Goal: Answer question/provide support: Share knowledge or assist other users

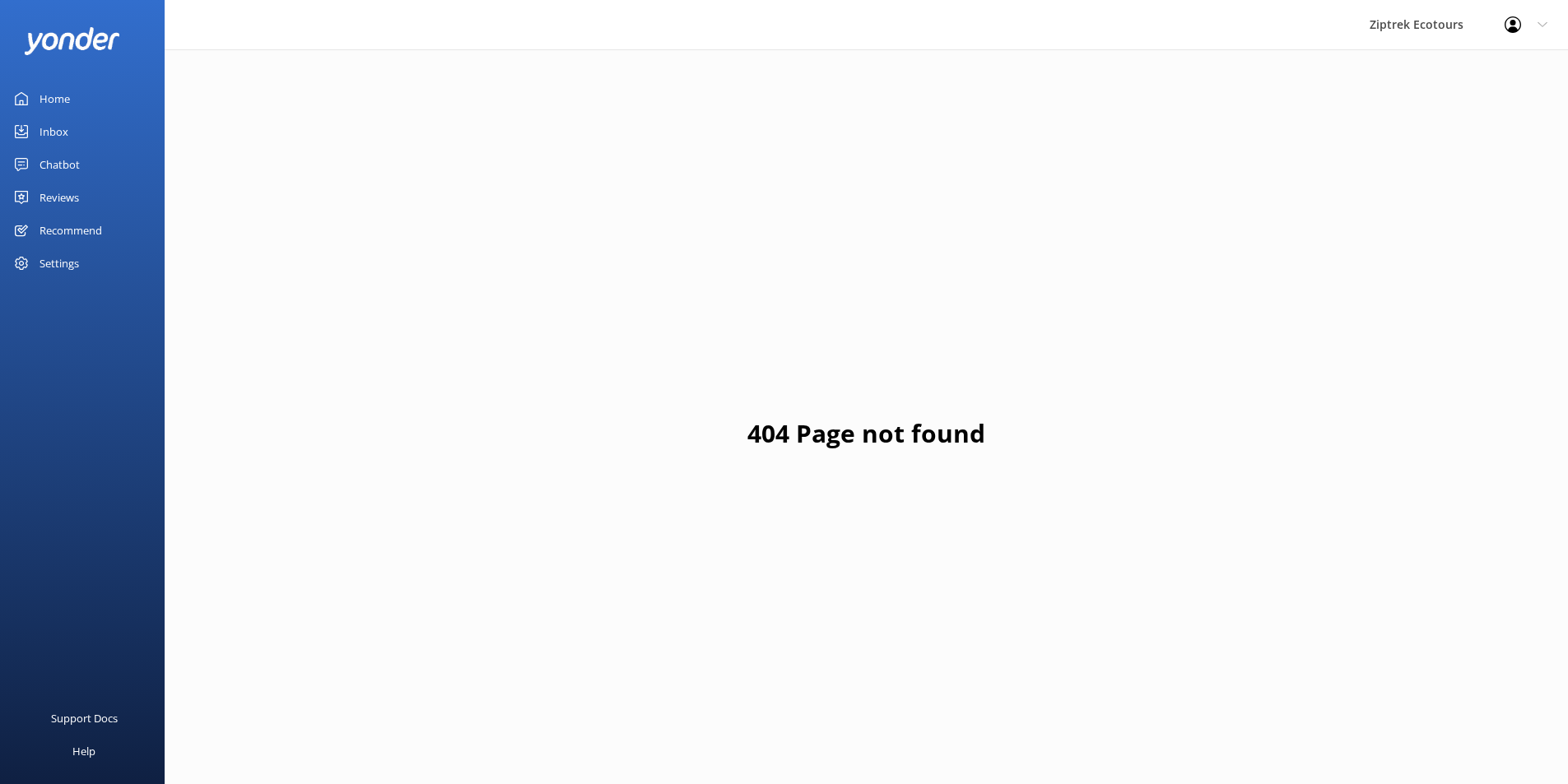
click at [96, 198] on link "Reviews" at bounding box center [82, 198] width 165 height 33
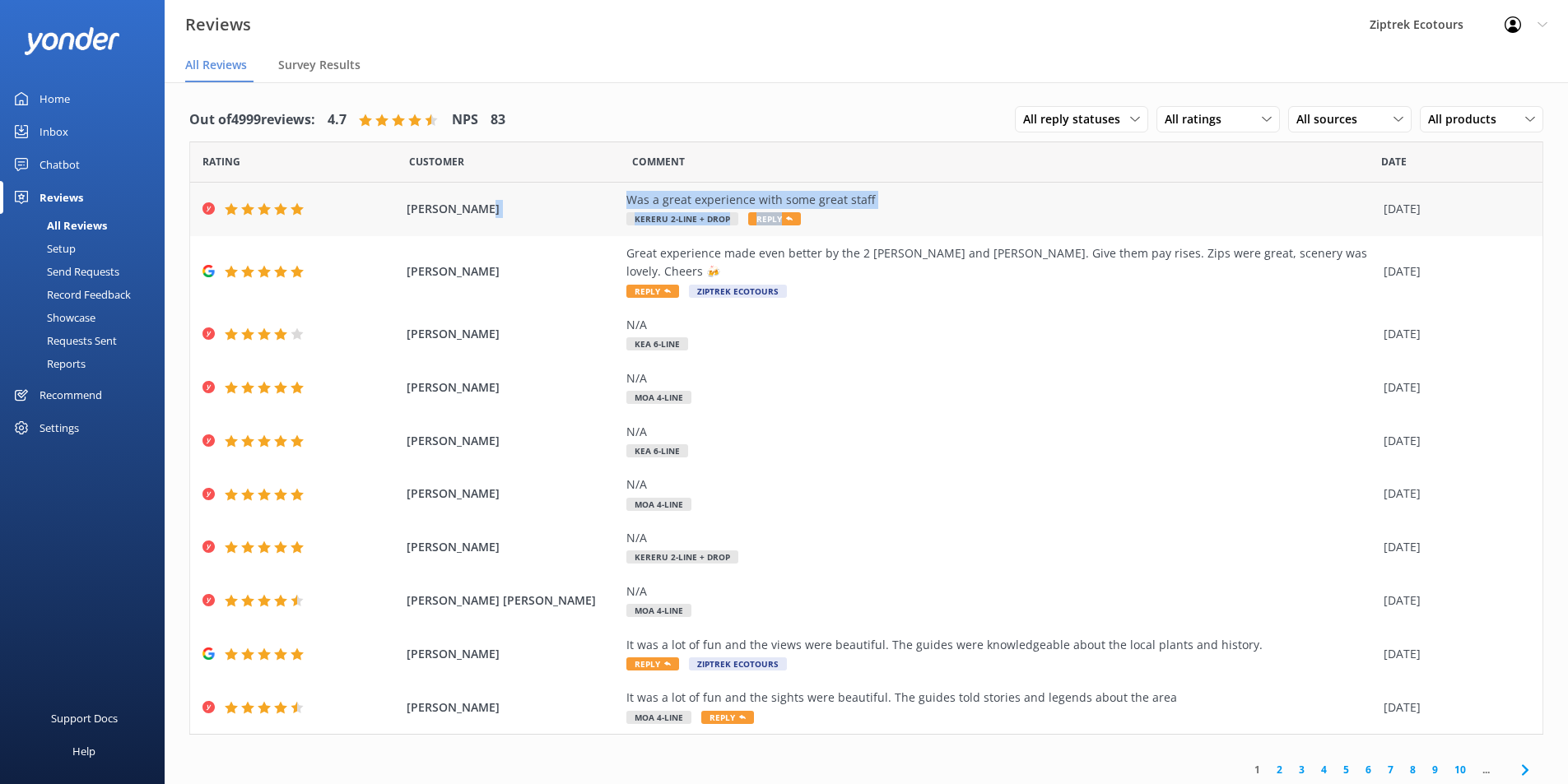
drag, startPoint x: 654, startPoint y: 201, endPoint x: 874, endPoint y: 213, distance: 220.3
click at [874, 213] on div "Ben Thompson Was a great experience with some great staff Kereru 2-Line + Drop …" at bounding box center [867, 208] width 1353 height 53
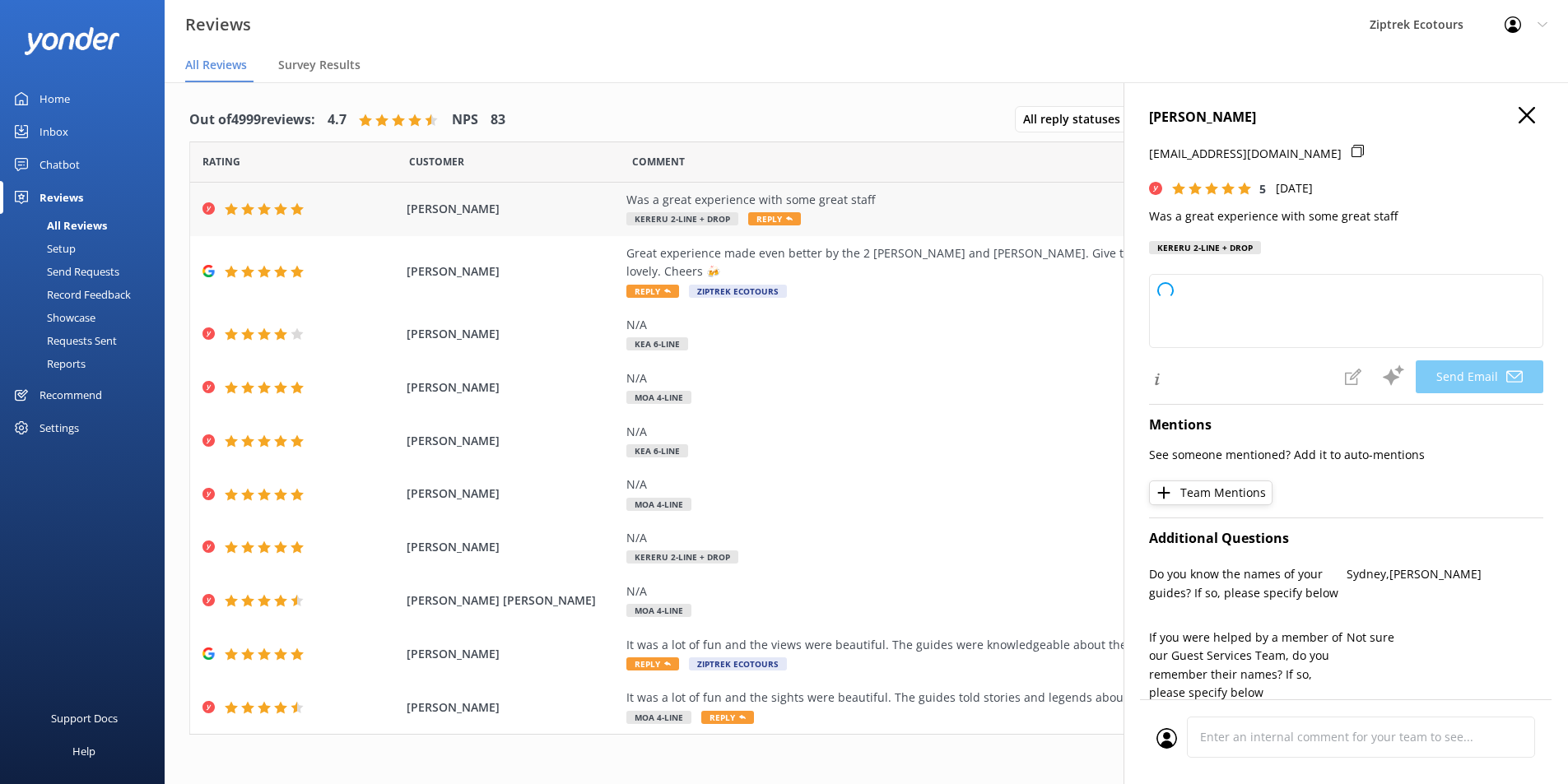
click at [883, 210] on div "Was a great experience with some great staff Kereru 2-Line + Drop Reply" at bounding box center [1001, 209] width 749 height 37
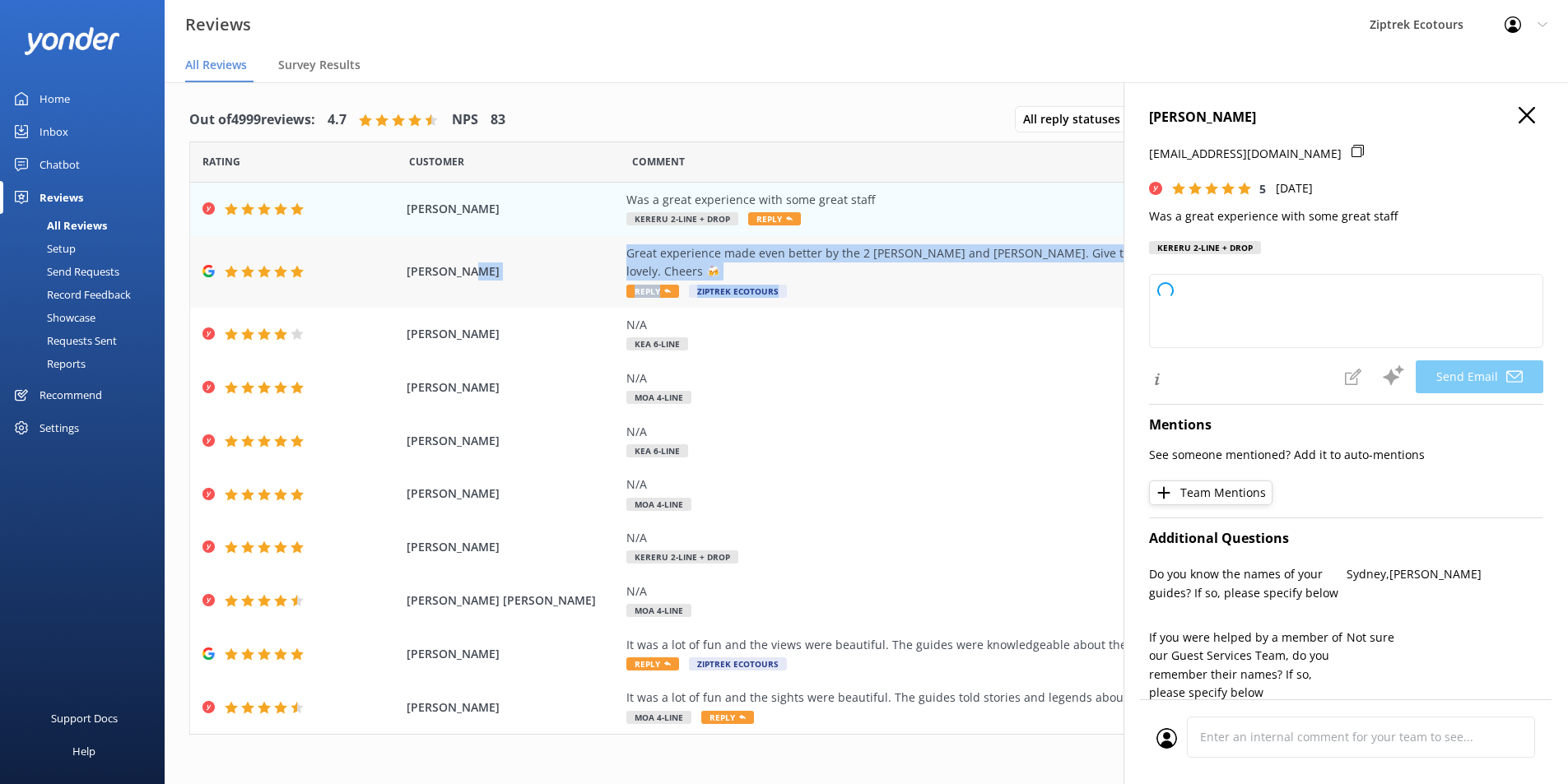
drag, startPoint x: 566, startPoint y: 260, endPoint x: 1065, endPoint y: 275, distance: 499.2
click at [1065, 275] on div "Mike Smith Great experience made even better by the 2 lads Mitchell and Hamish.…" at bounding box center [867, 272] width 1353 height 71
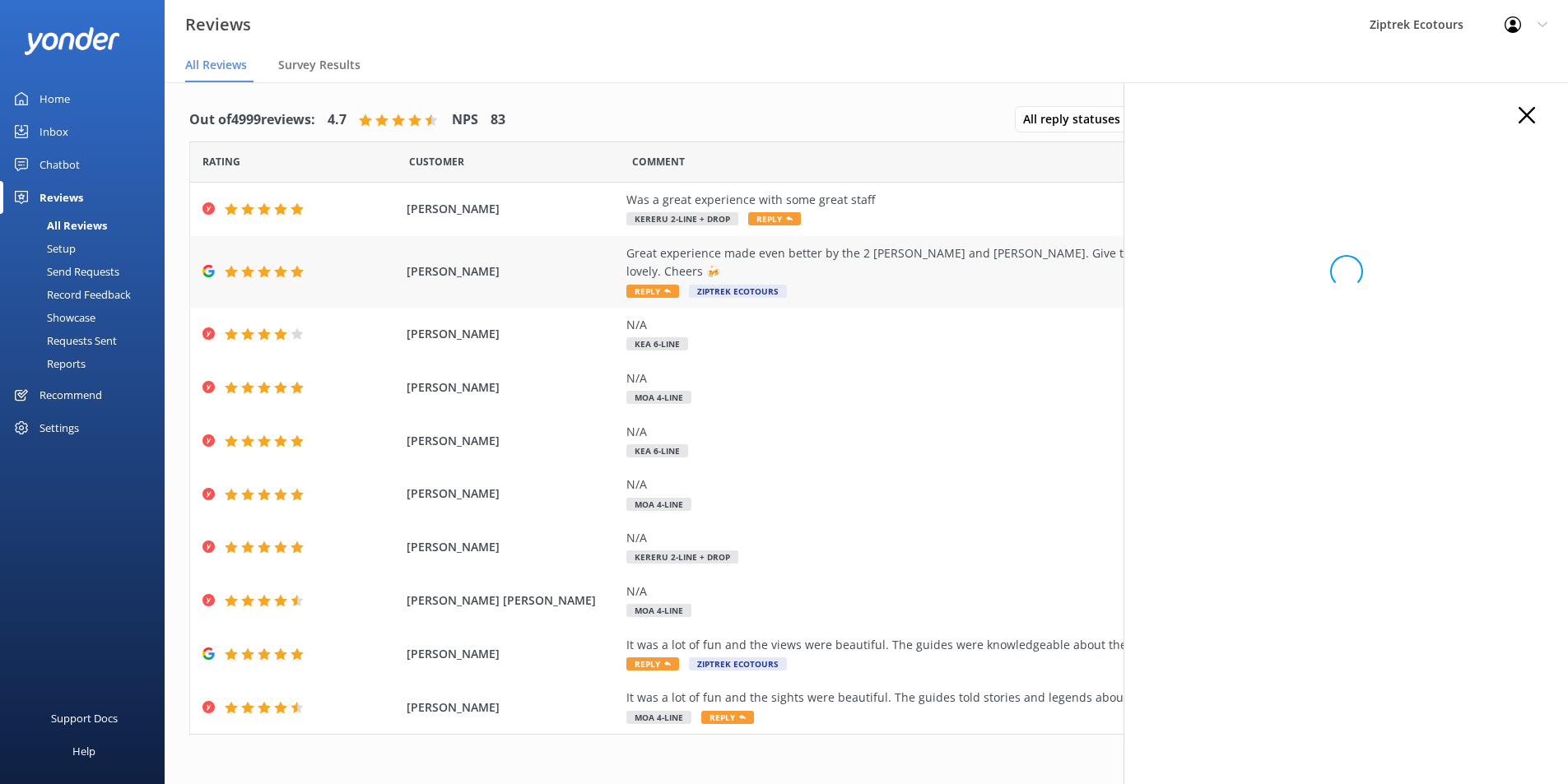
click at [1065, 275] on div "Great experience made even better by the 2 lads Mitchell and Hamish. Give them …" at bounding box center [1001, 271] width 749 height 55
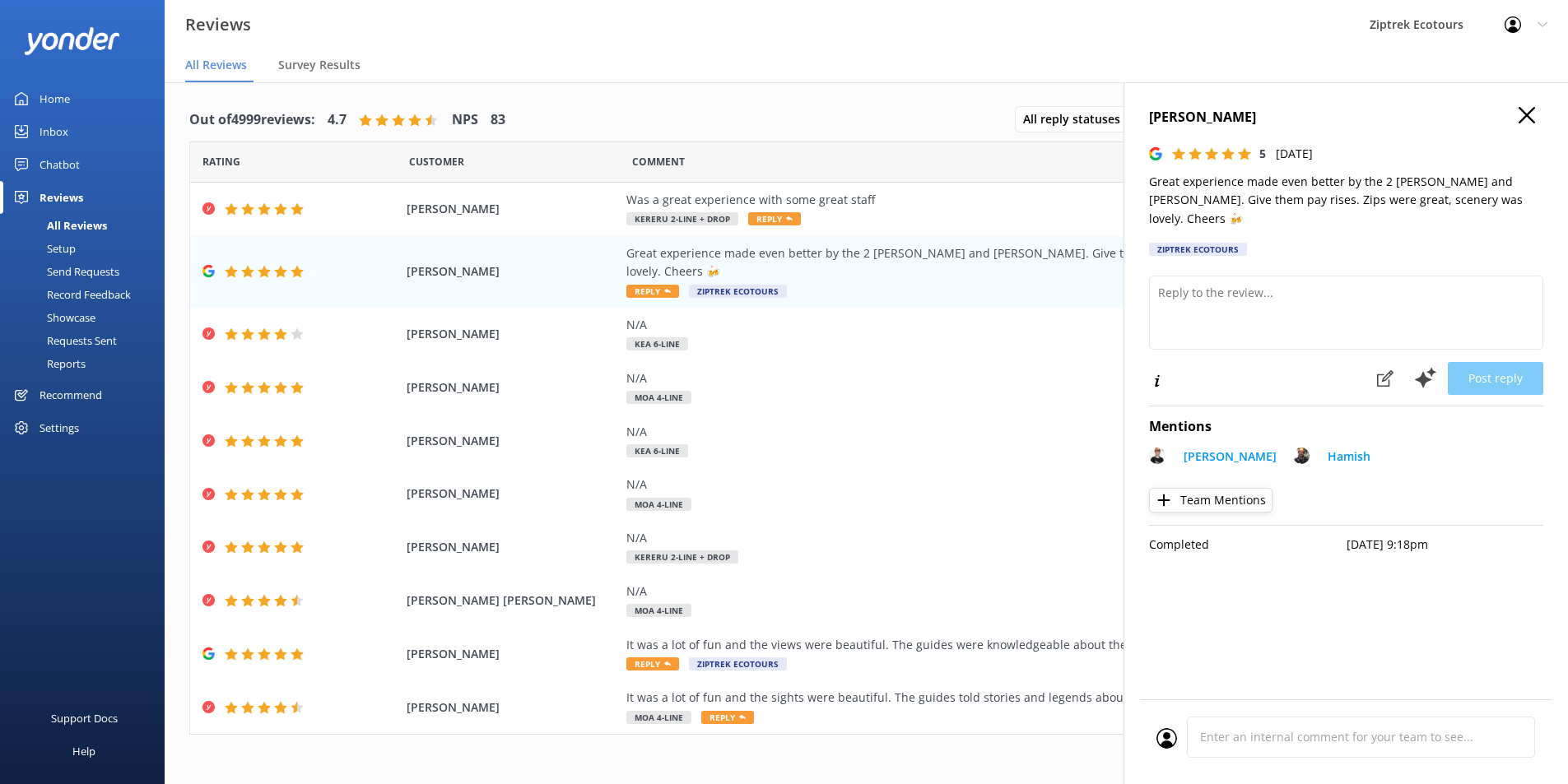
click at [1527, 112] on icon at bounding box center [1527, 115] width 16 height 16
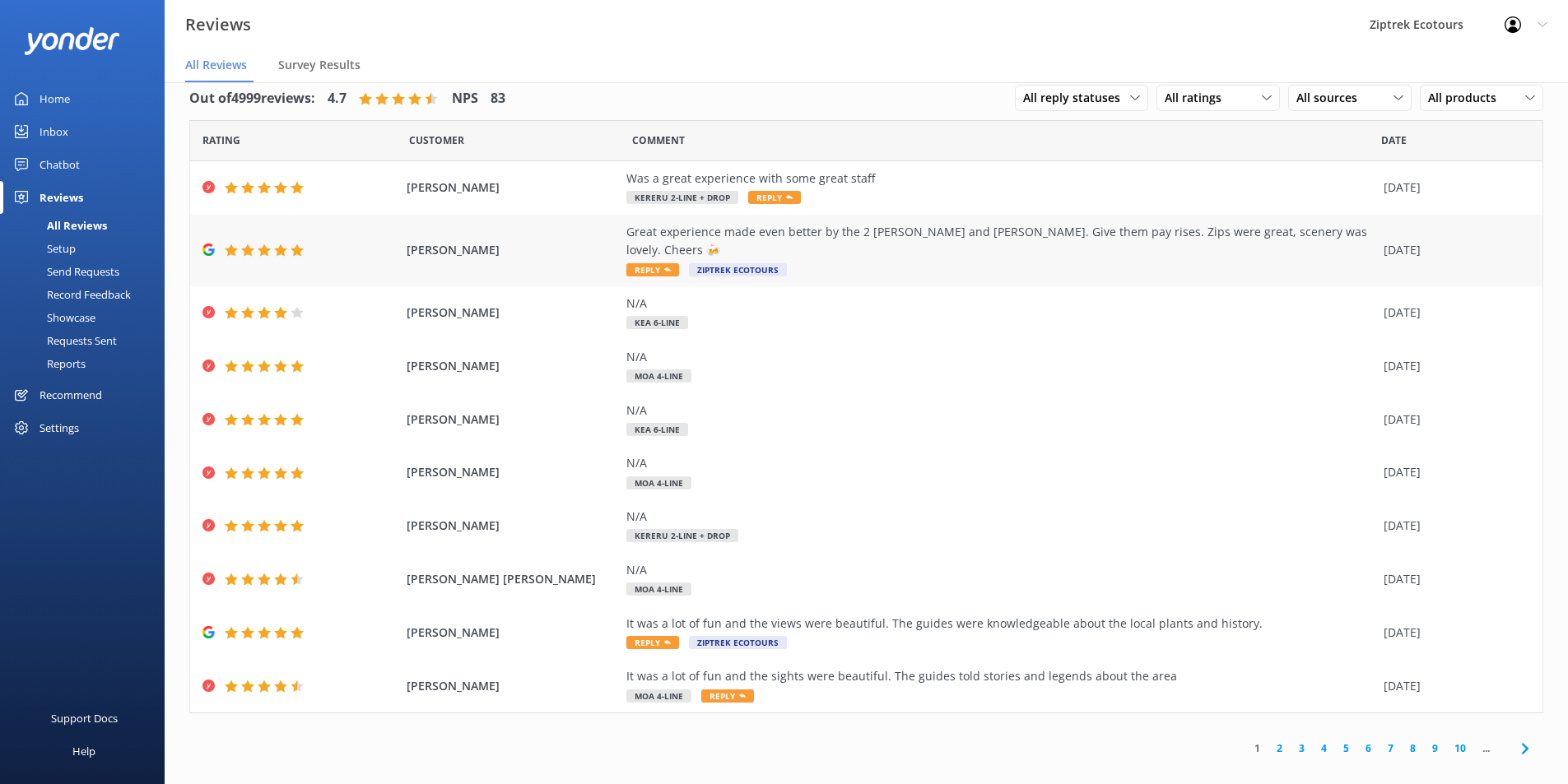
scroll to position [33, 0]
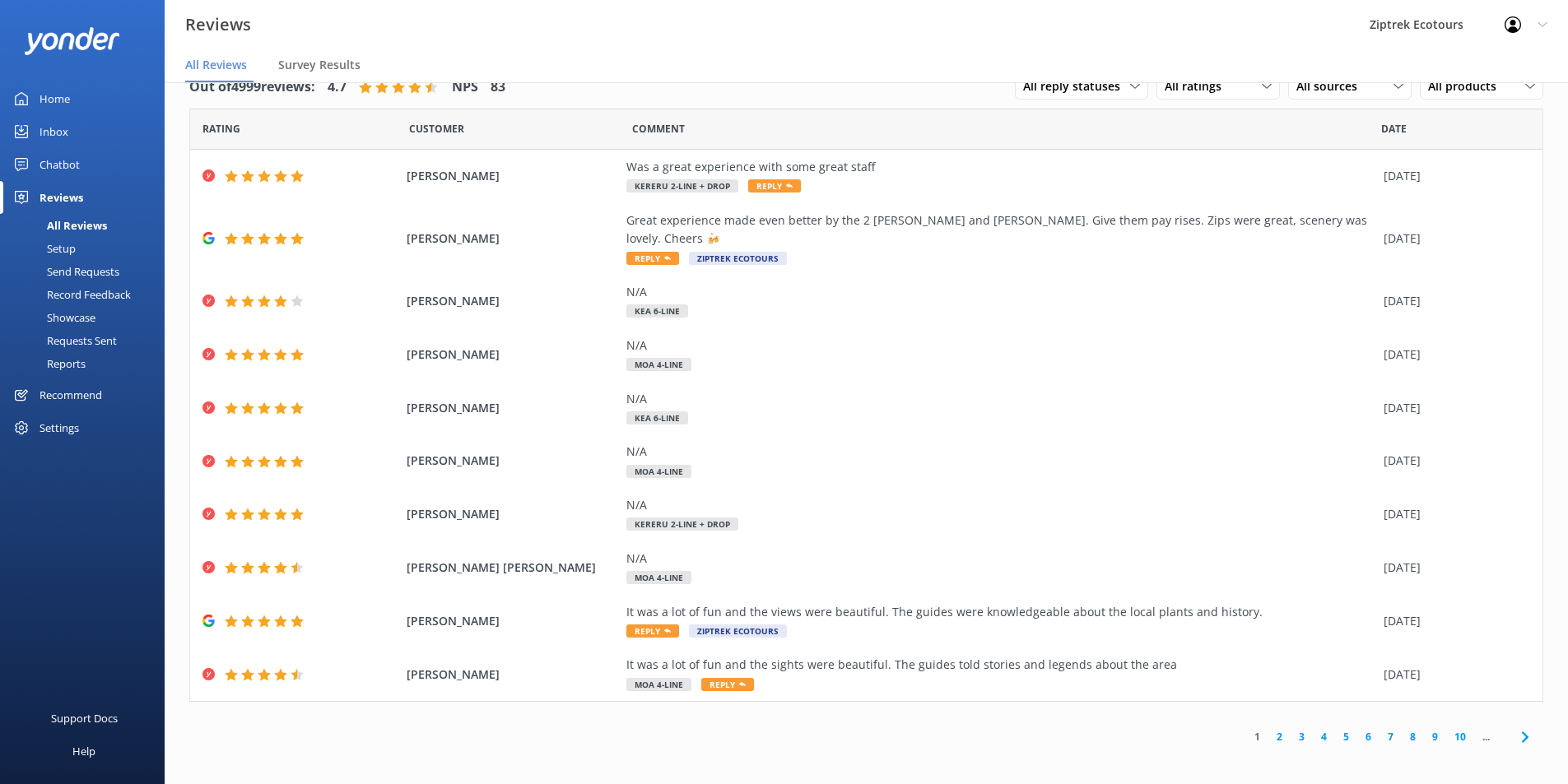
click at [1279, 729] on link "2" at bounding box center [1279, 737] width 22 height 15
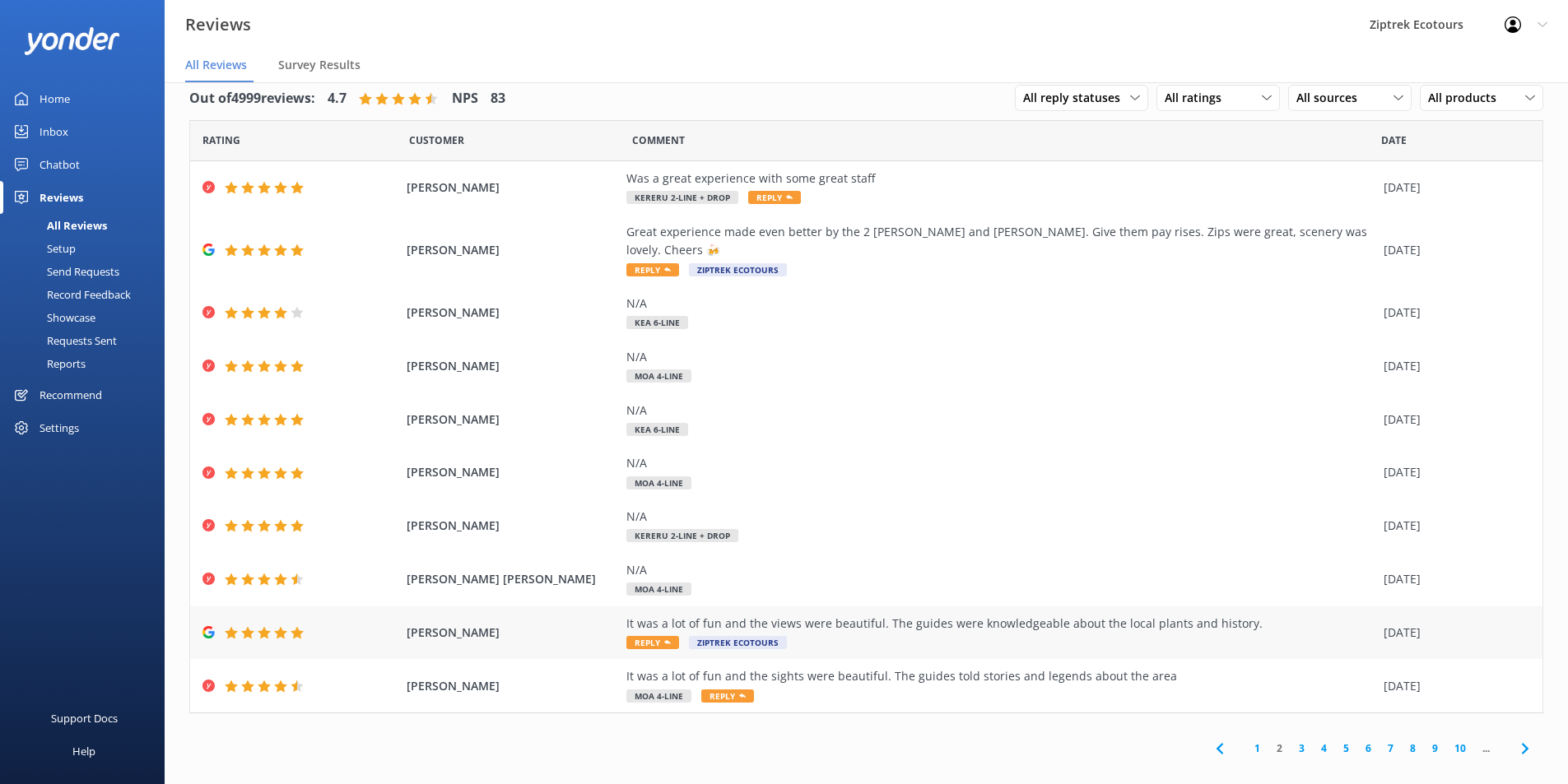
scroll to position [33, 0]
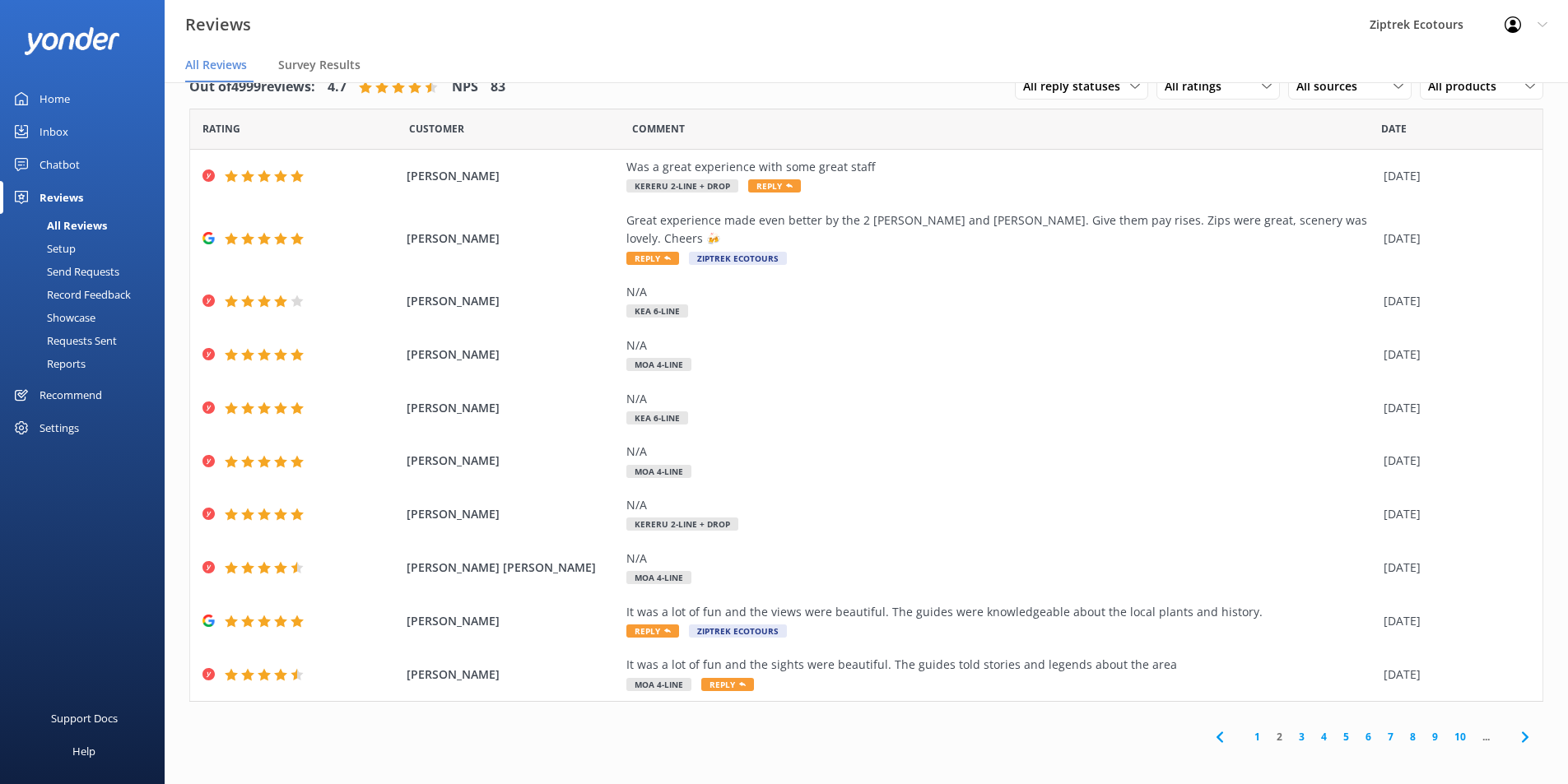
click at [1256, 729] on link "1" at bounding box center [1257, 737] width 22 height 15
click at [1280, 729] on link "2" at bounding box center [1279, 737] width 22 height 15
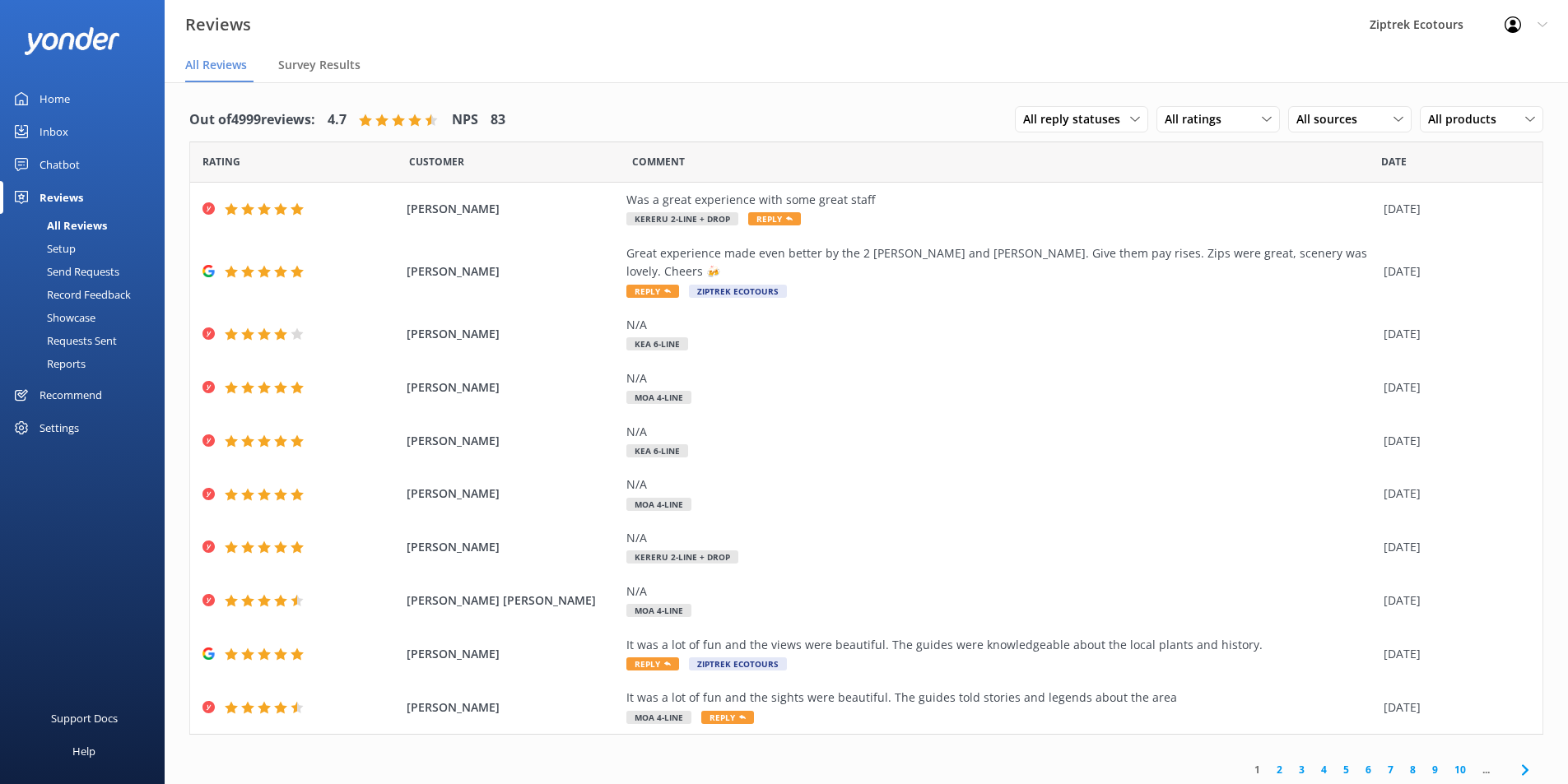
click at [1529, 760] on icon at bounding box center [1526, 770] width 19 height 19
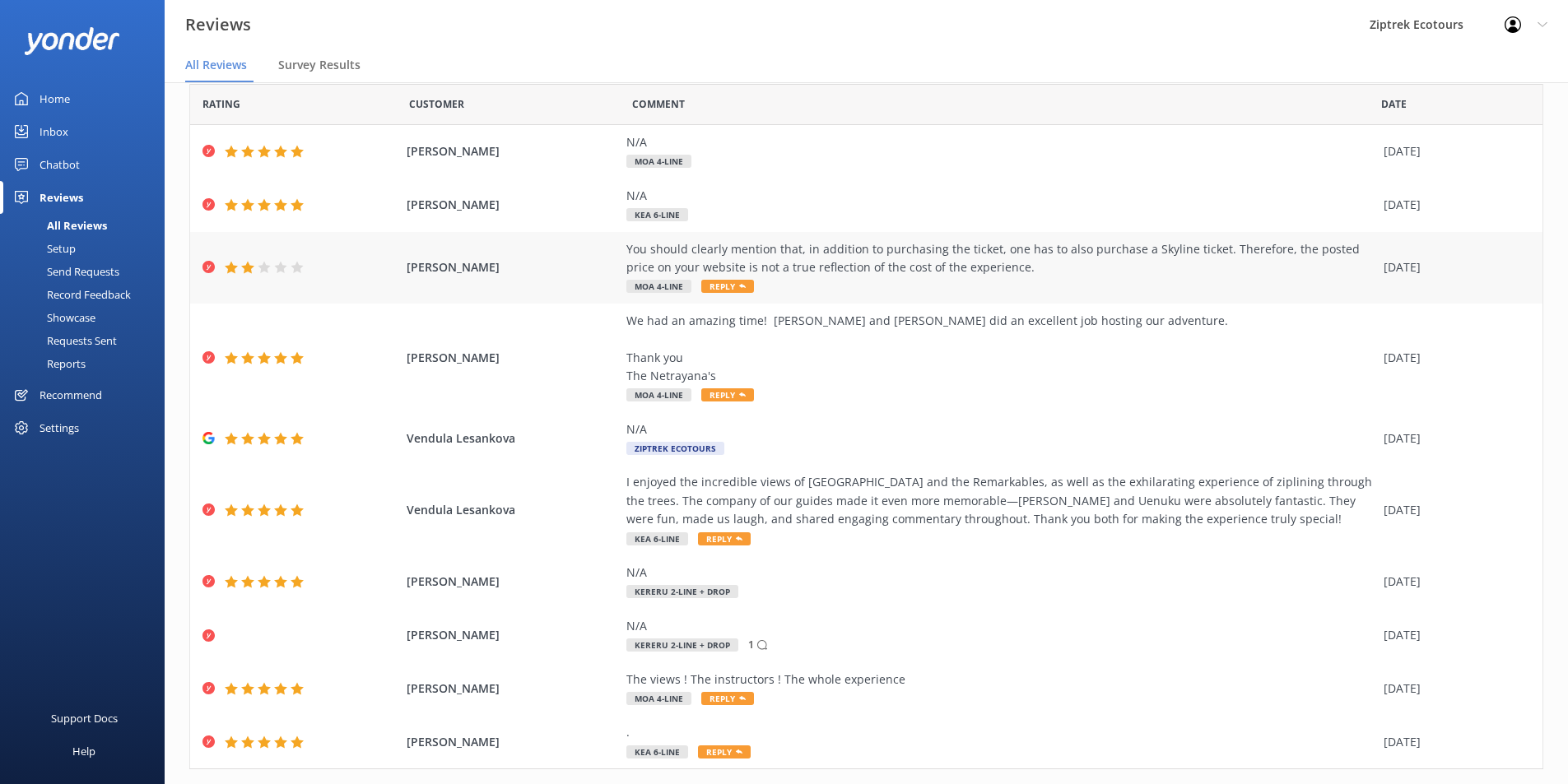
scroll to position [82, 0]
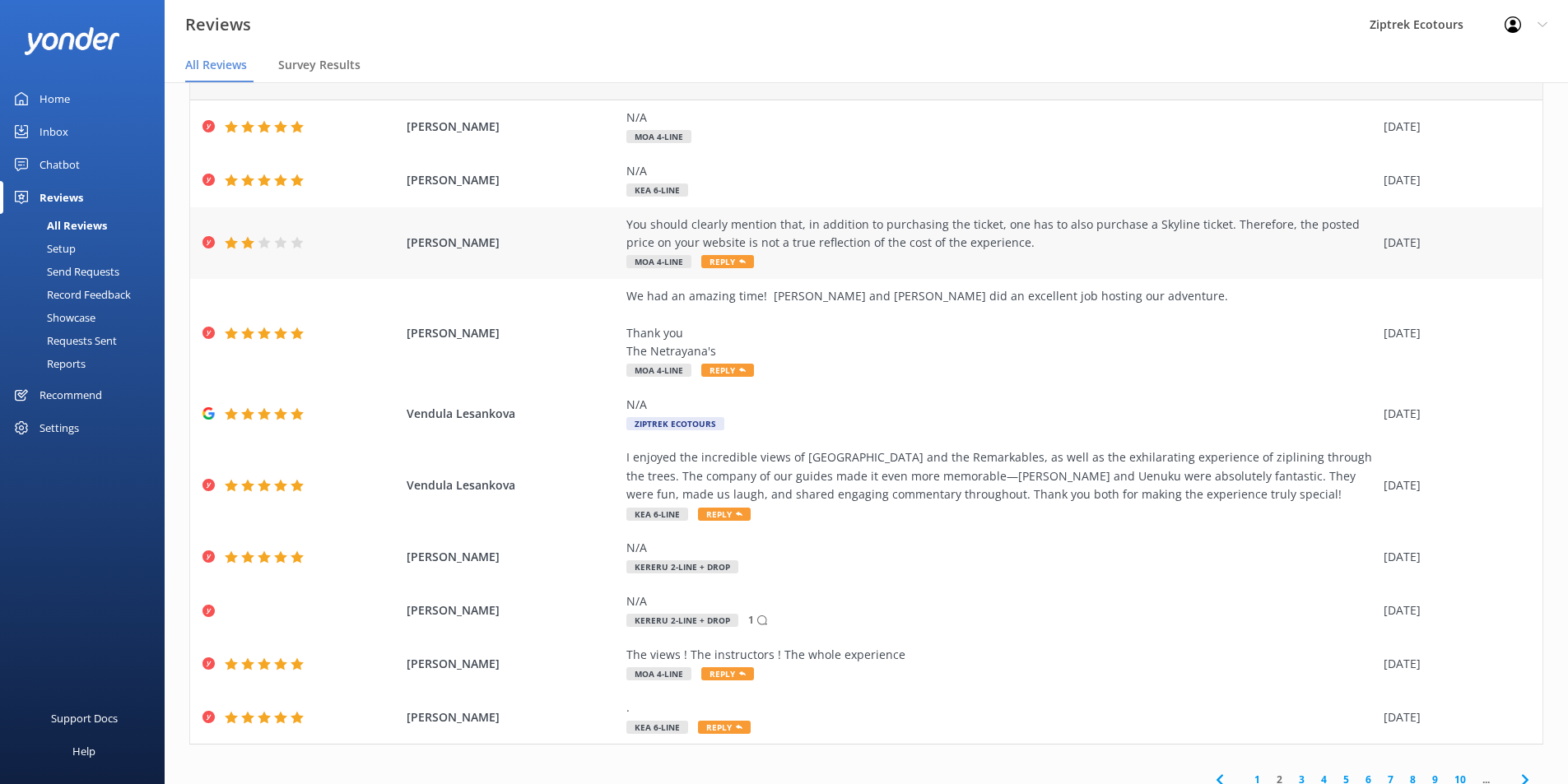
click at [1287, 259] on div "You should clearly mention that, in addition to purchasing the ticket, one has …" at bounding box center [1001, 243] width 749 height 55
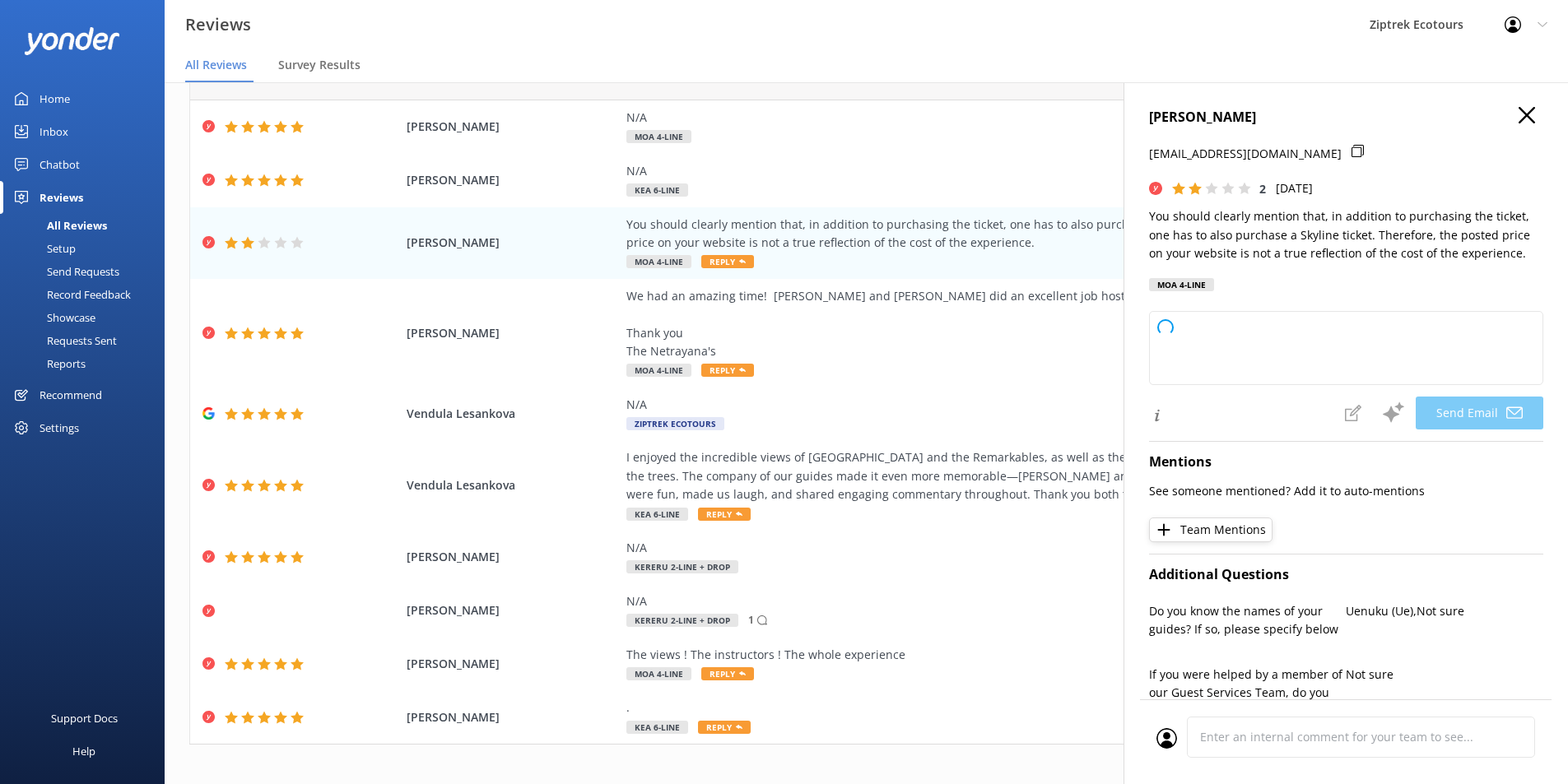
type textarea "Kia ora AMIT, Thank you for your feedback and for bringing this to our attentio…"
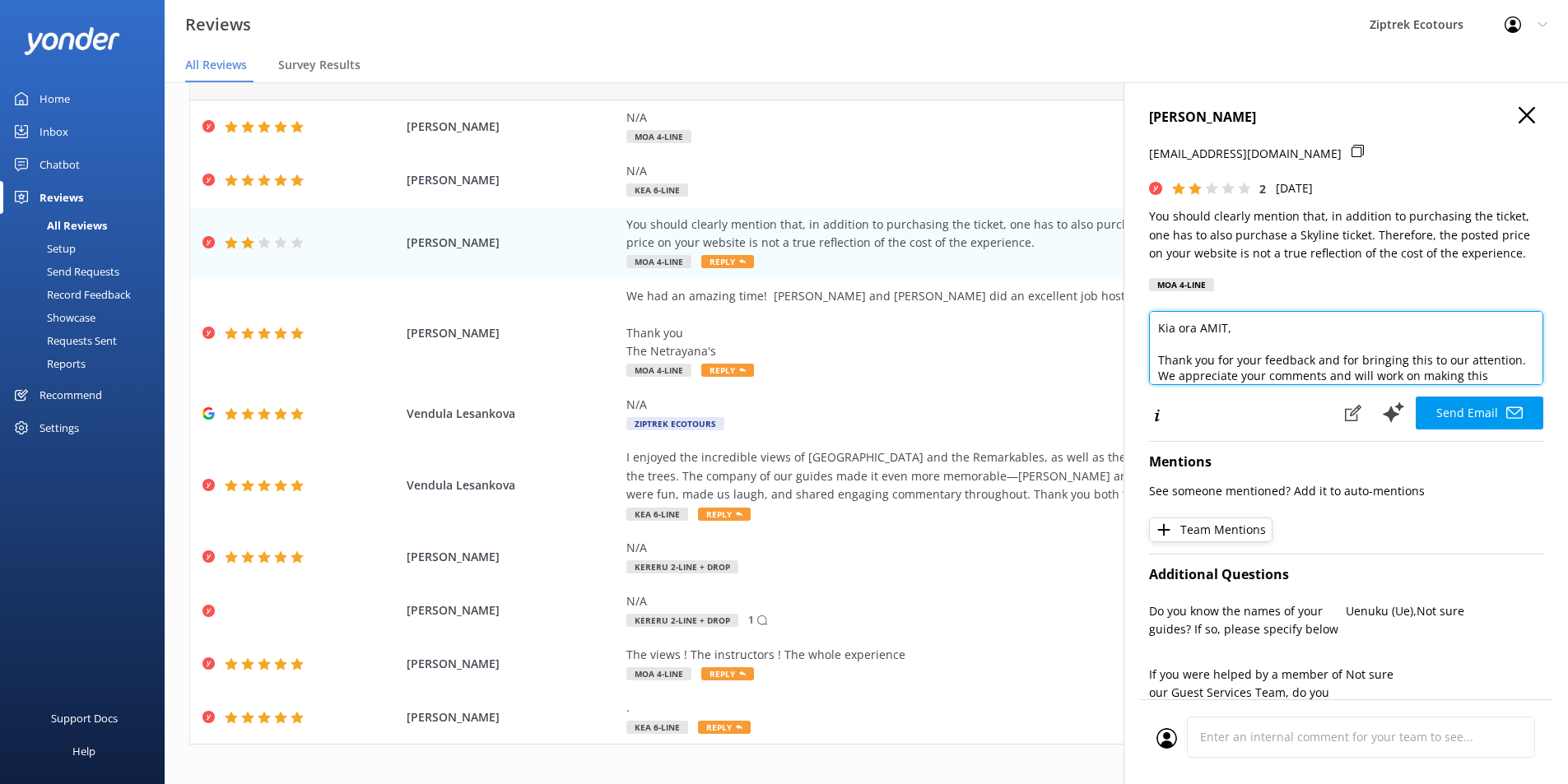
click at [1503, 352] on textarea "Kia ora AMIT, Thank you for your feedback and for bringing this to our attentio…" at bounding box center [1346, 347] width 395 height 74
click at [1505, 116] on h4 "[PERSON_NAME]" at bounding box center [1346, 118] width 395 height 21
drag, startPoint x: 1527, startPoint y: 113, endPoint x: 1516, endPoint y: 121, distance: 13.6
click at [1527, 114] on h4 "[PERSON_NAME]" at bounding box center [1346, 118] width 395 height 21
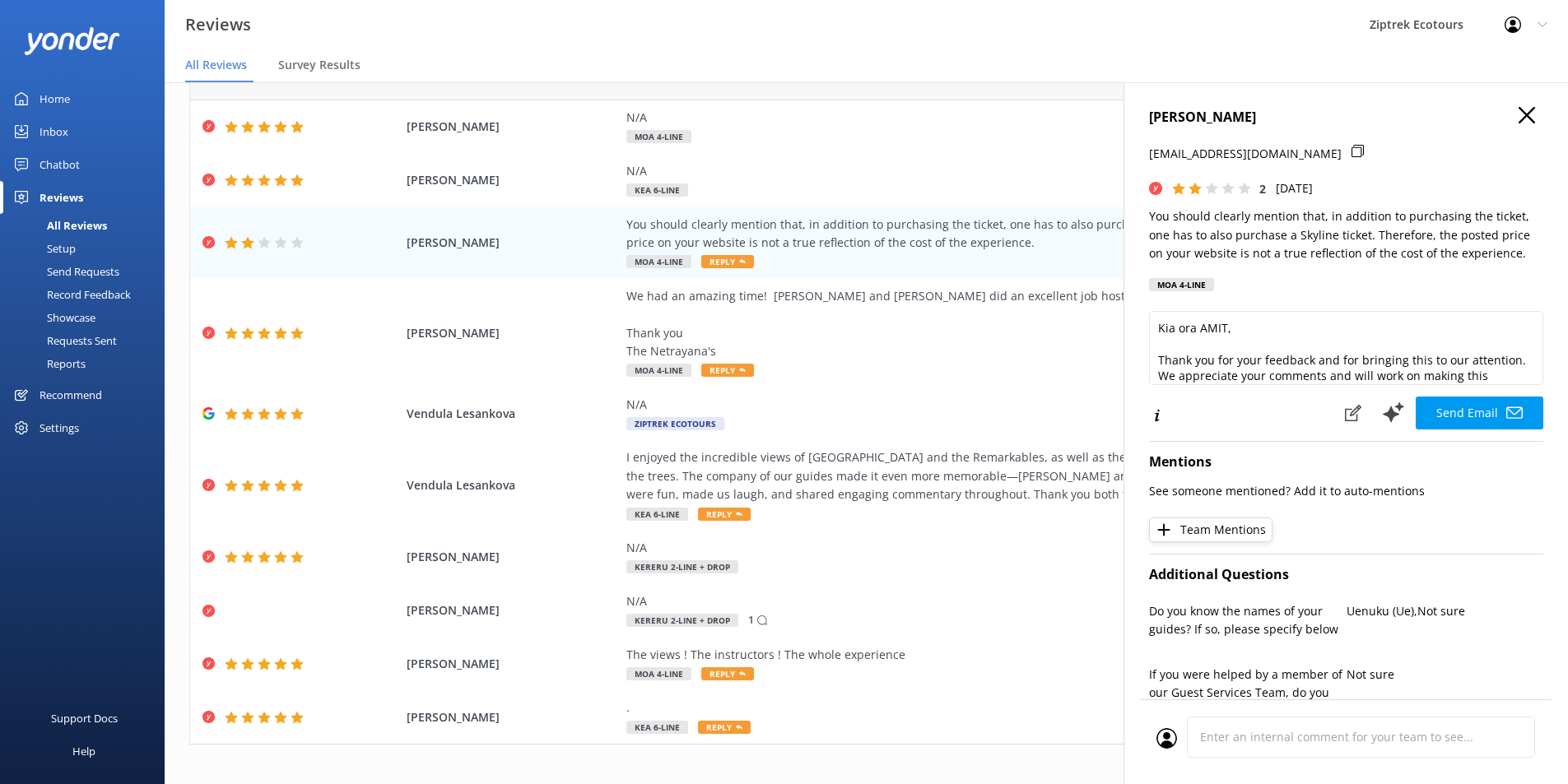
click at [1519, 121] on icon at bounding box center [1527, 115] width 16 height 16
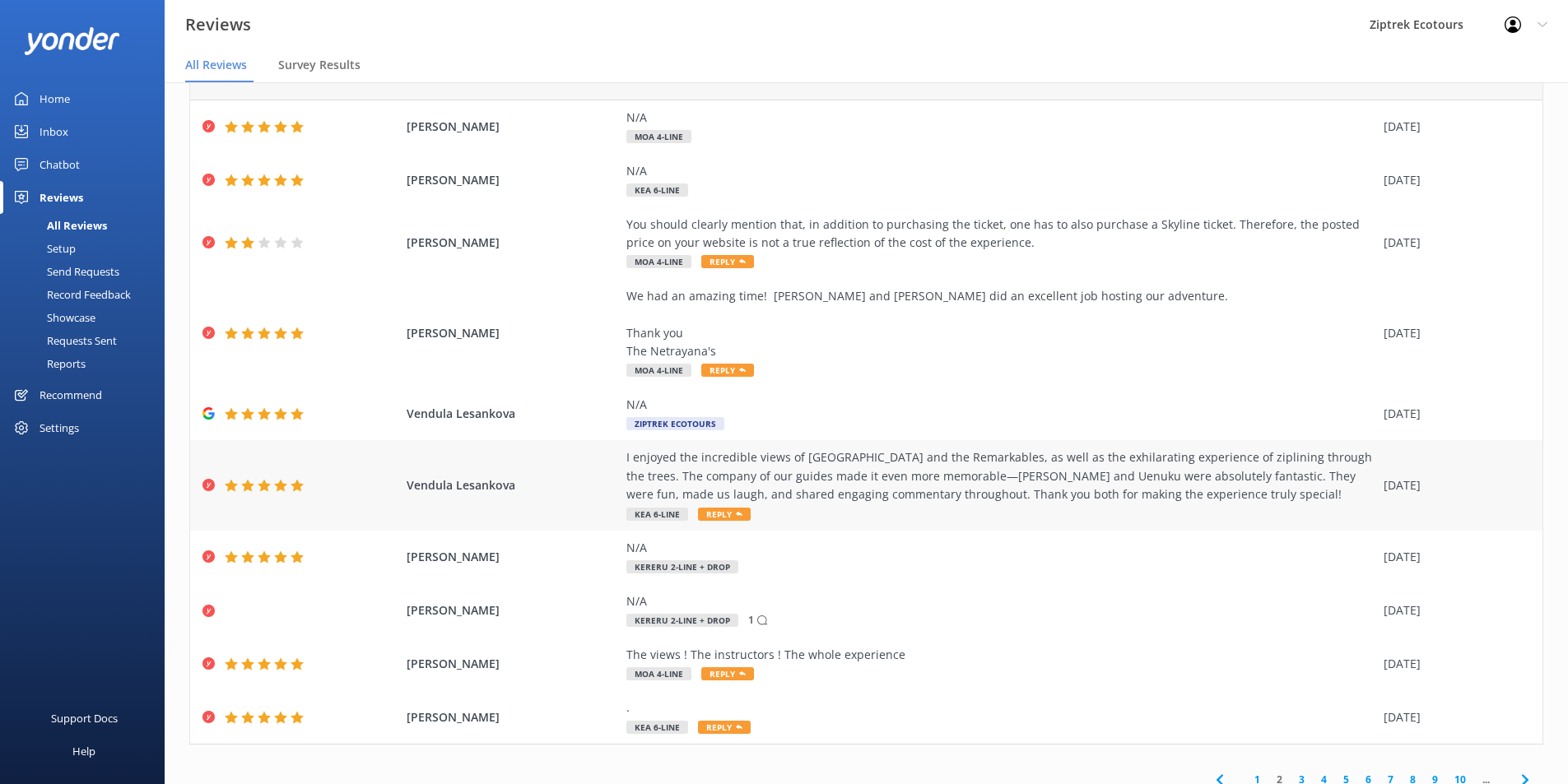
click at [1153, 489] on div "I enjoyed the incredible views of [GEOGRAPHIC_DATA] and the Remarkables, as wel…" at bounding box center [1001, 475] width 749 height 55
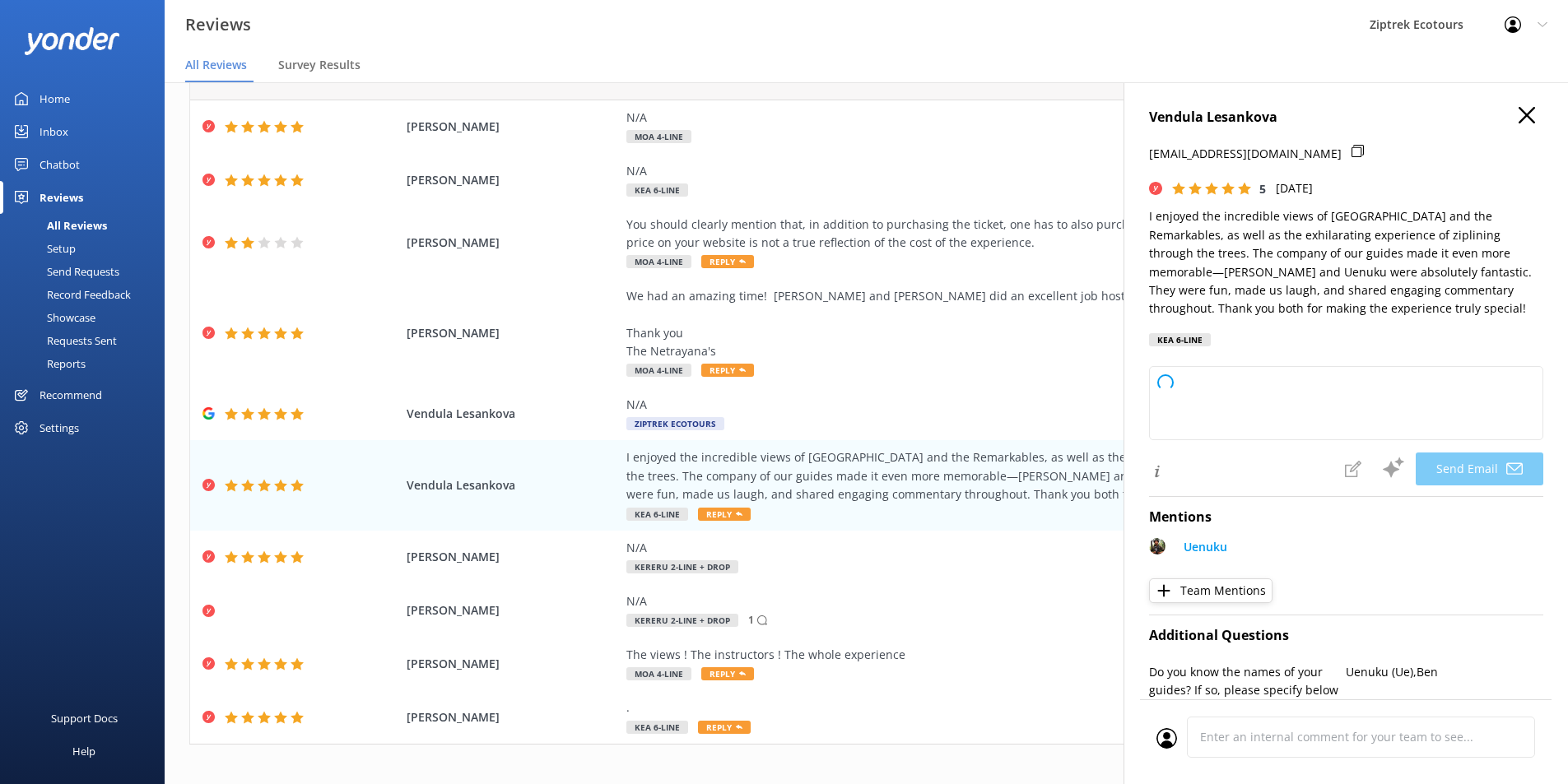
type textarea "Kia ora Vendula, Thank you so much for your wonderful review! We're so happy yo…"
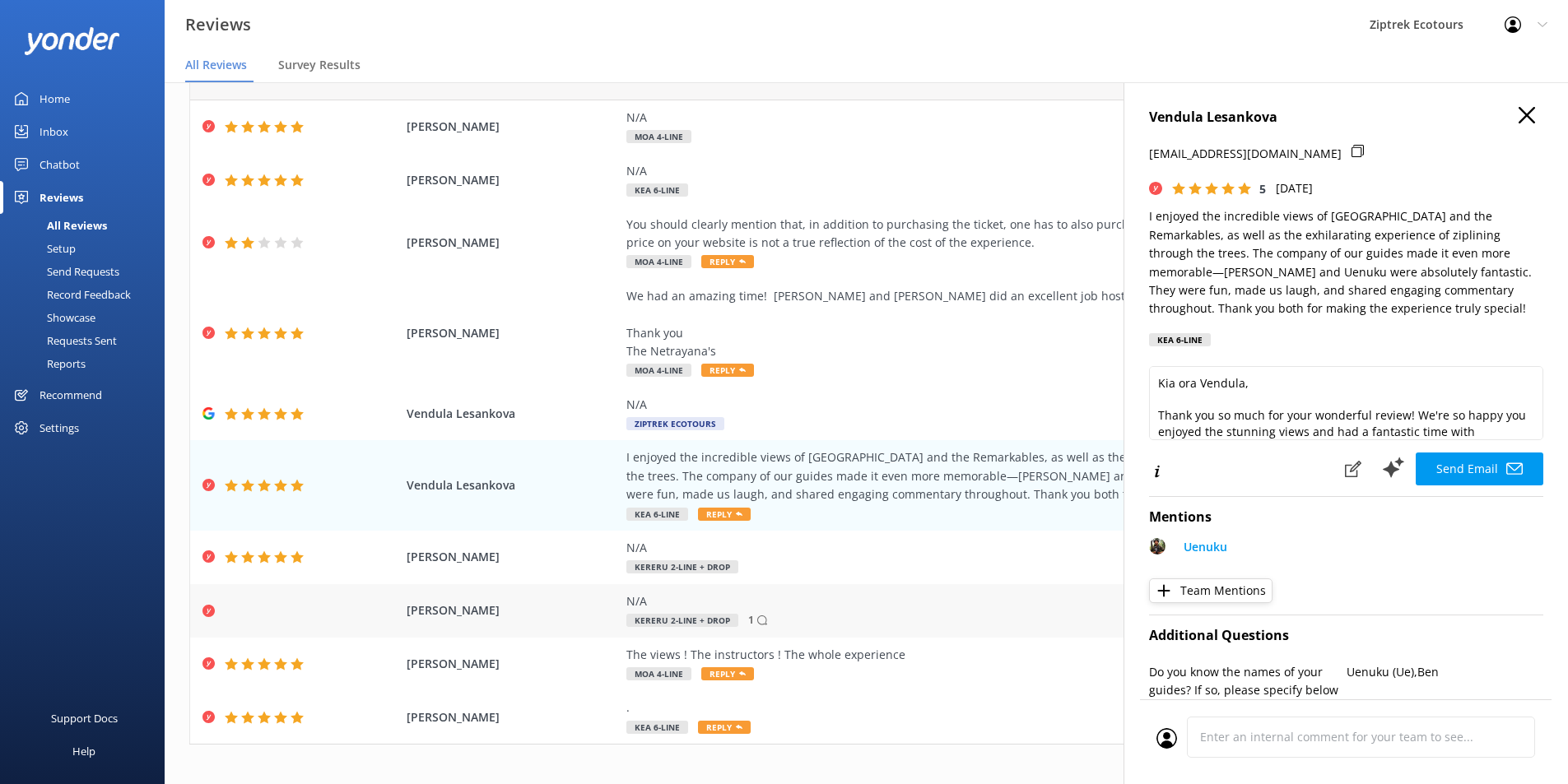
click at [805, 597] on div "N/A" at bounding box center [1001, 601] width 749 height 18
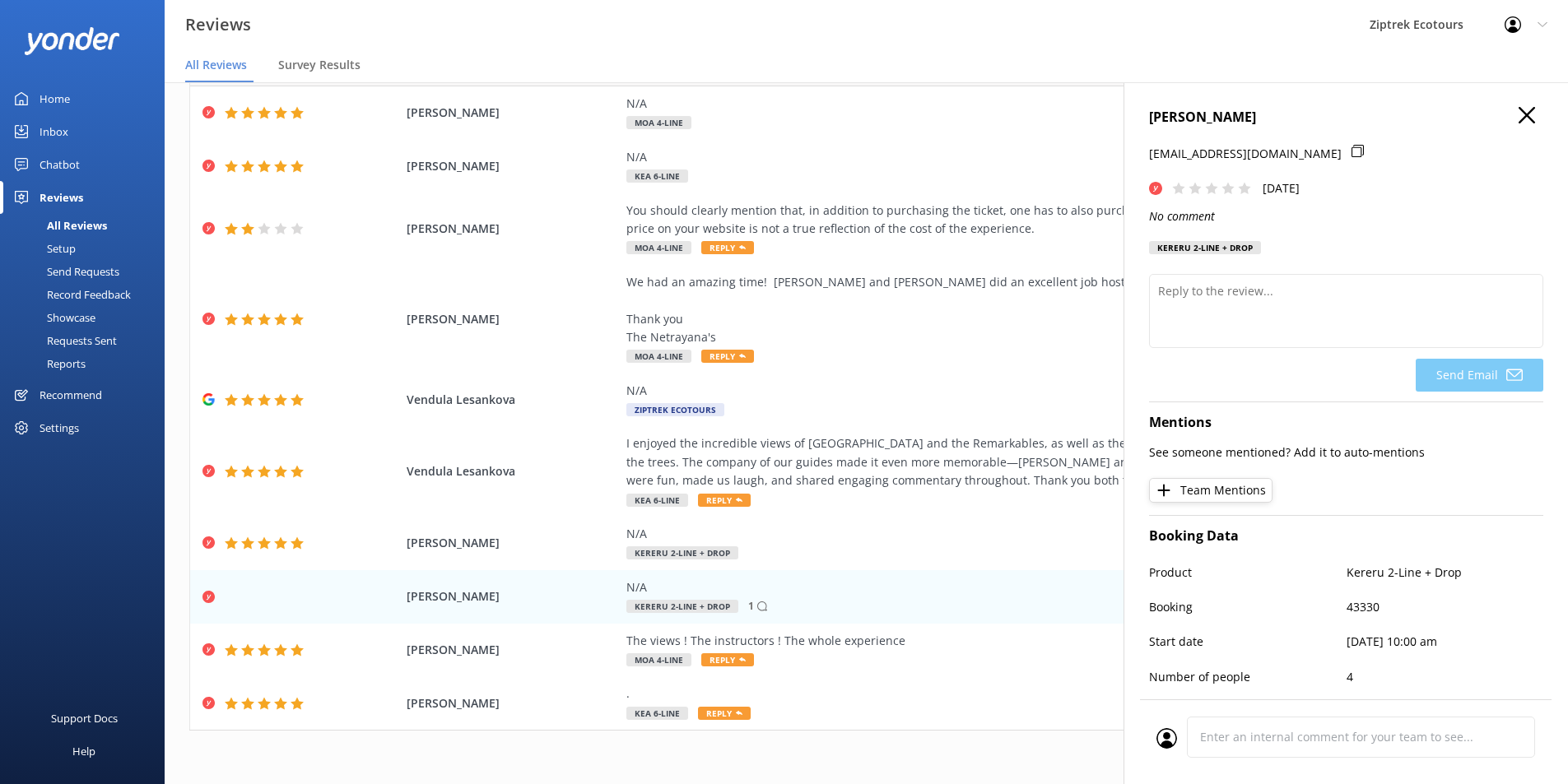
click at [1519, 118] on icon at bounding box center [1527, 115] width 16 height 16
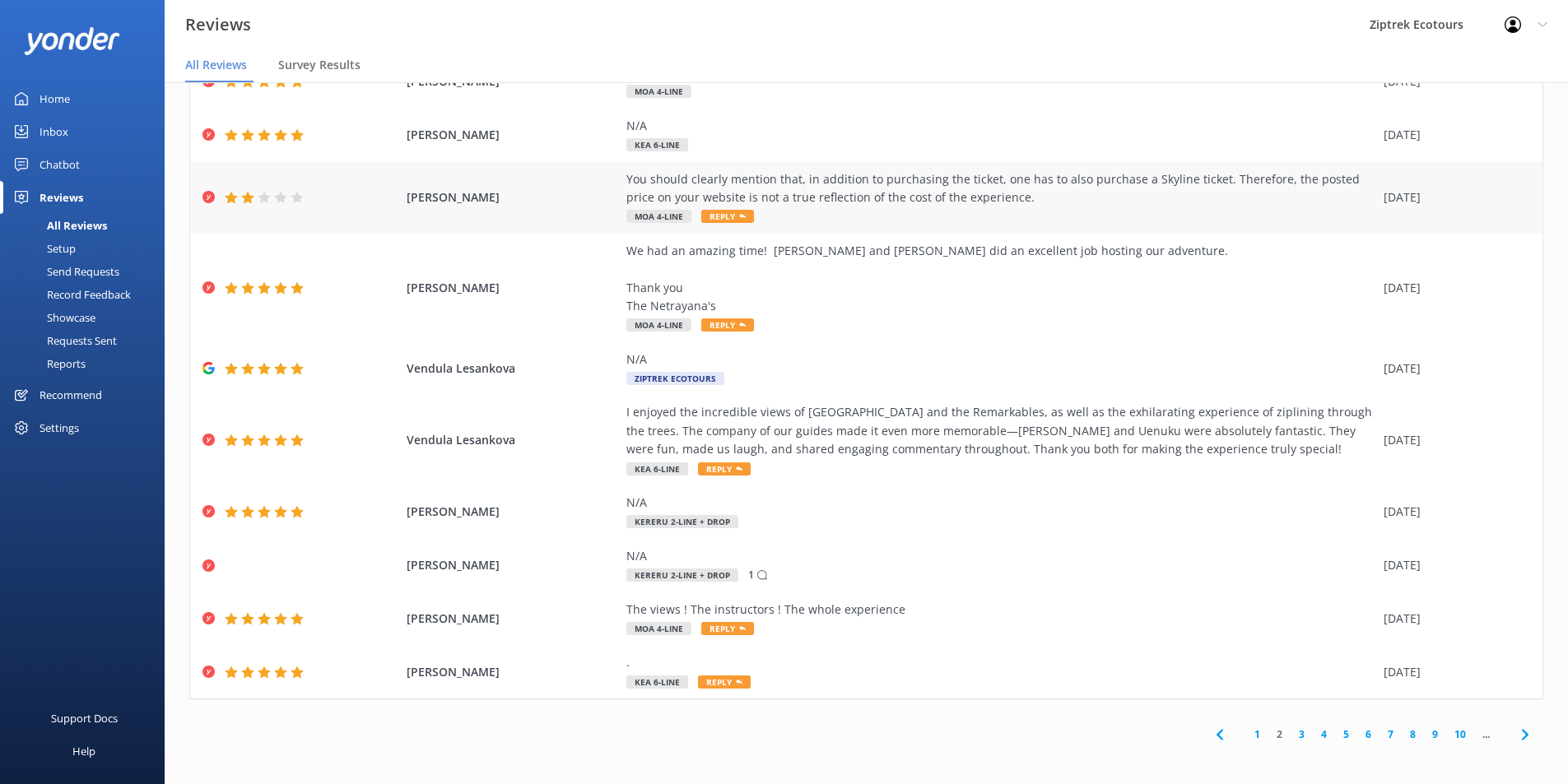
scroll to position [96, 0]
click at [1291, 730] on link "3" at bounding box center [1302, 733] width 22 height 15
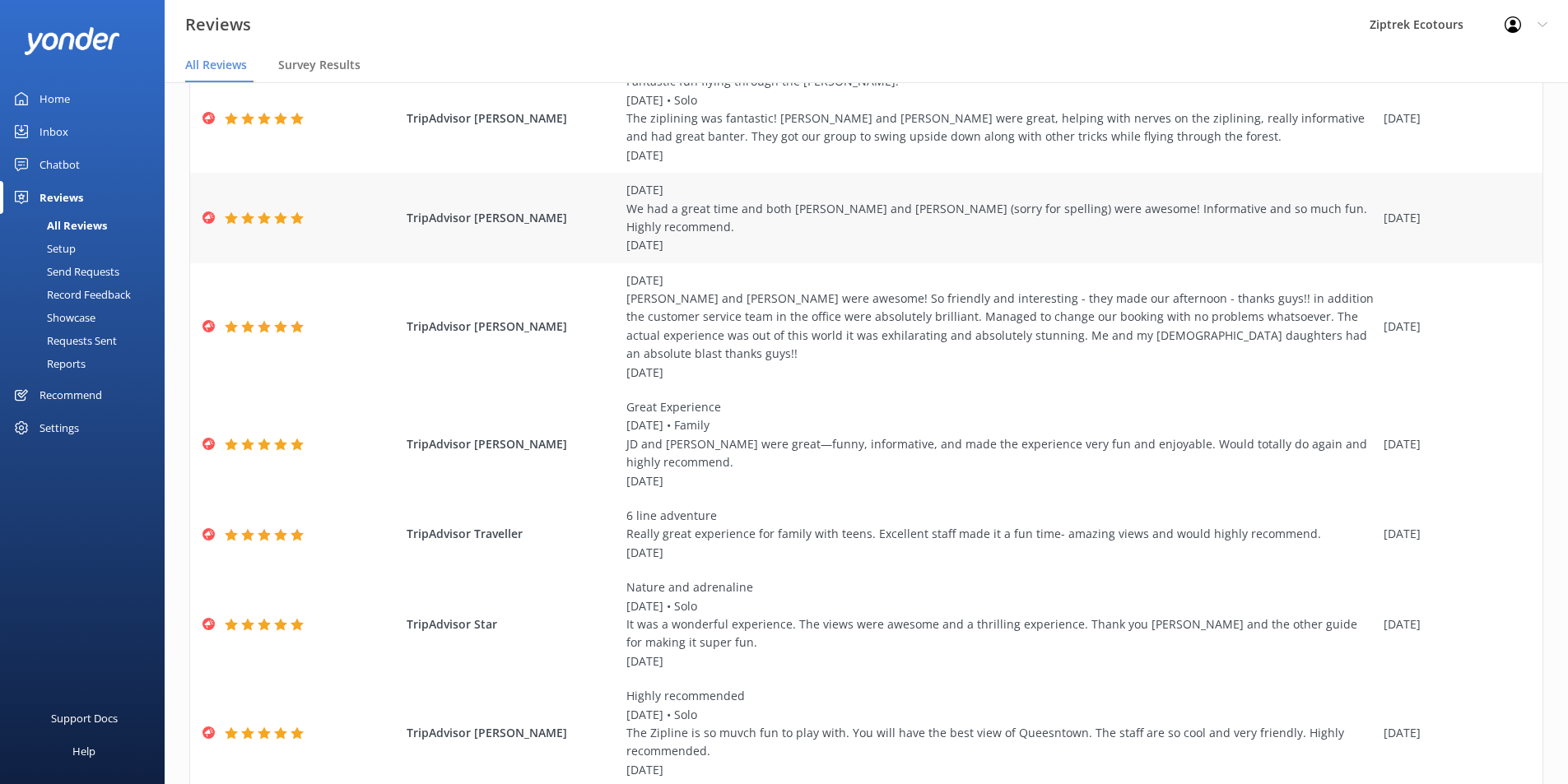
scroll to position [165, 0]
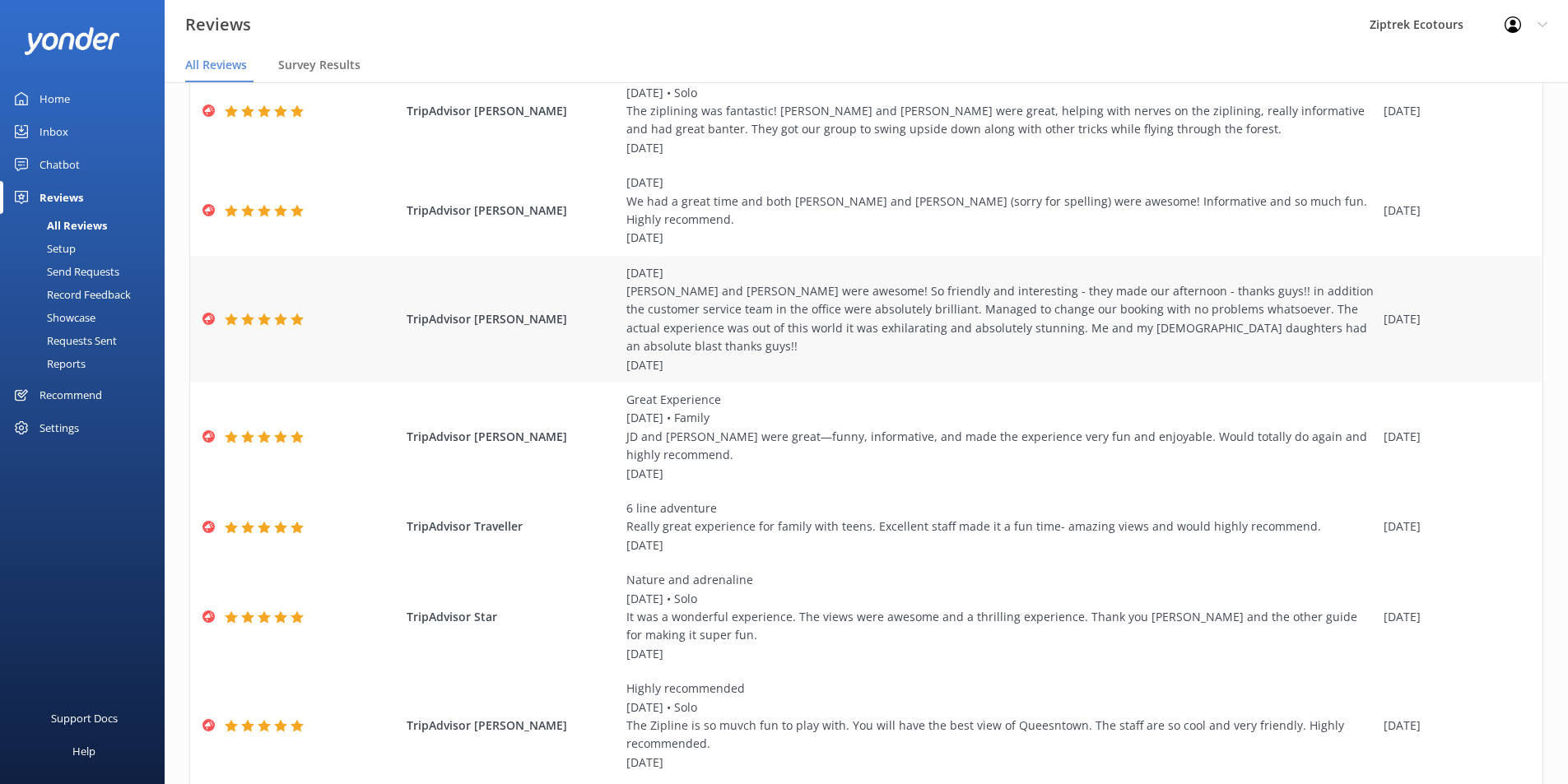
click at [1483, 260] on div "TripAdvisor [PERSON_NAME] [DATE] [PERSON_NAME] and [PERSON_NAME] were awesome! …" at bounding box center [867, 318] width 1353 height 126
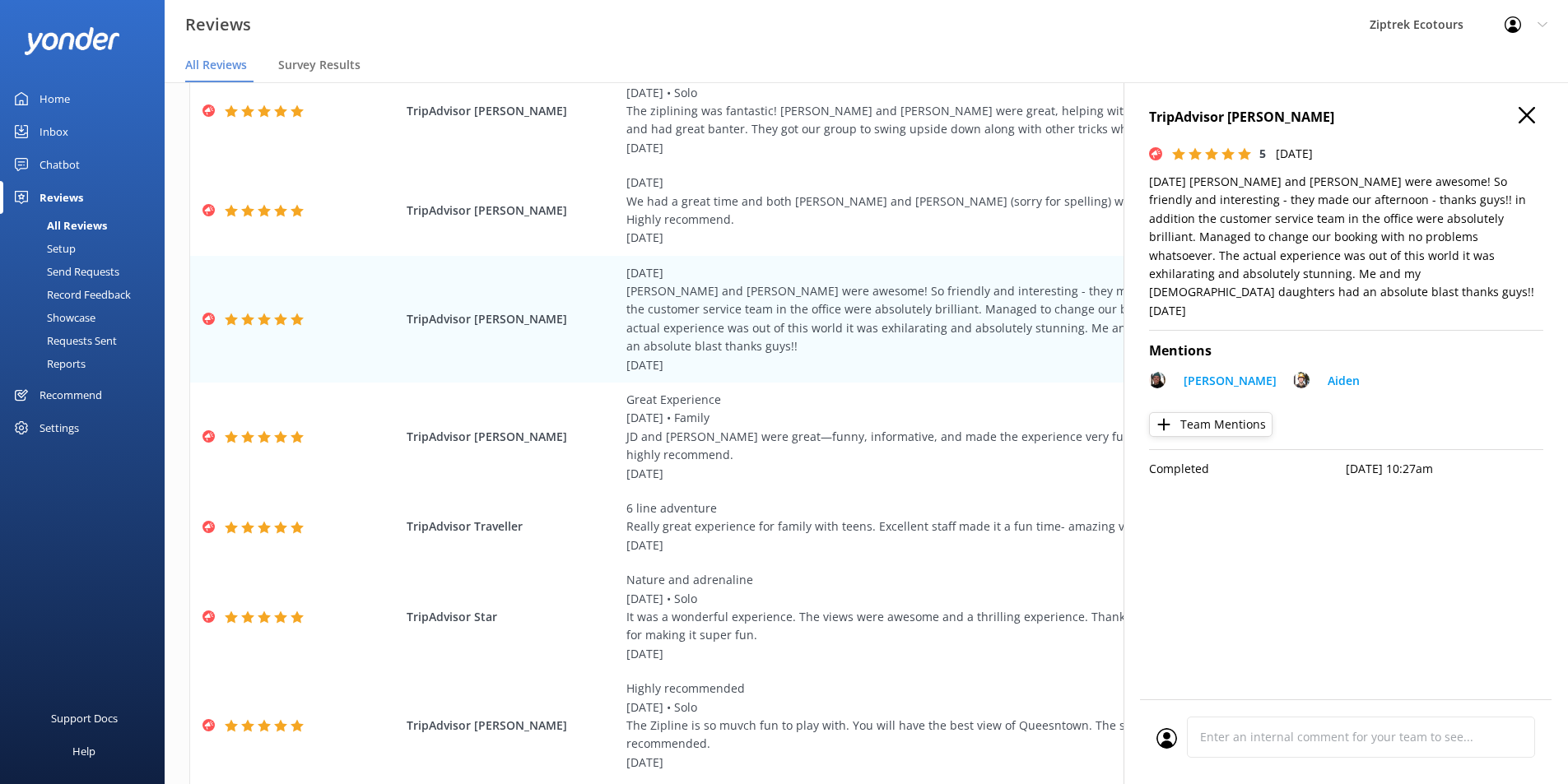
click at [1516, 111] on h4 "TripAdvisor [PERSON_NAME]" at bounding box center [1346, 118] width 395 height 21
click at [1527, 113] on icon at bounding box center [1527, 115] width 16 height 16
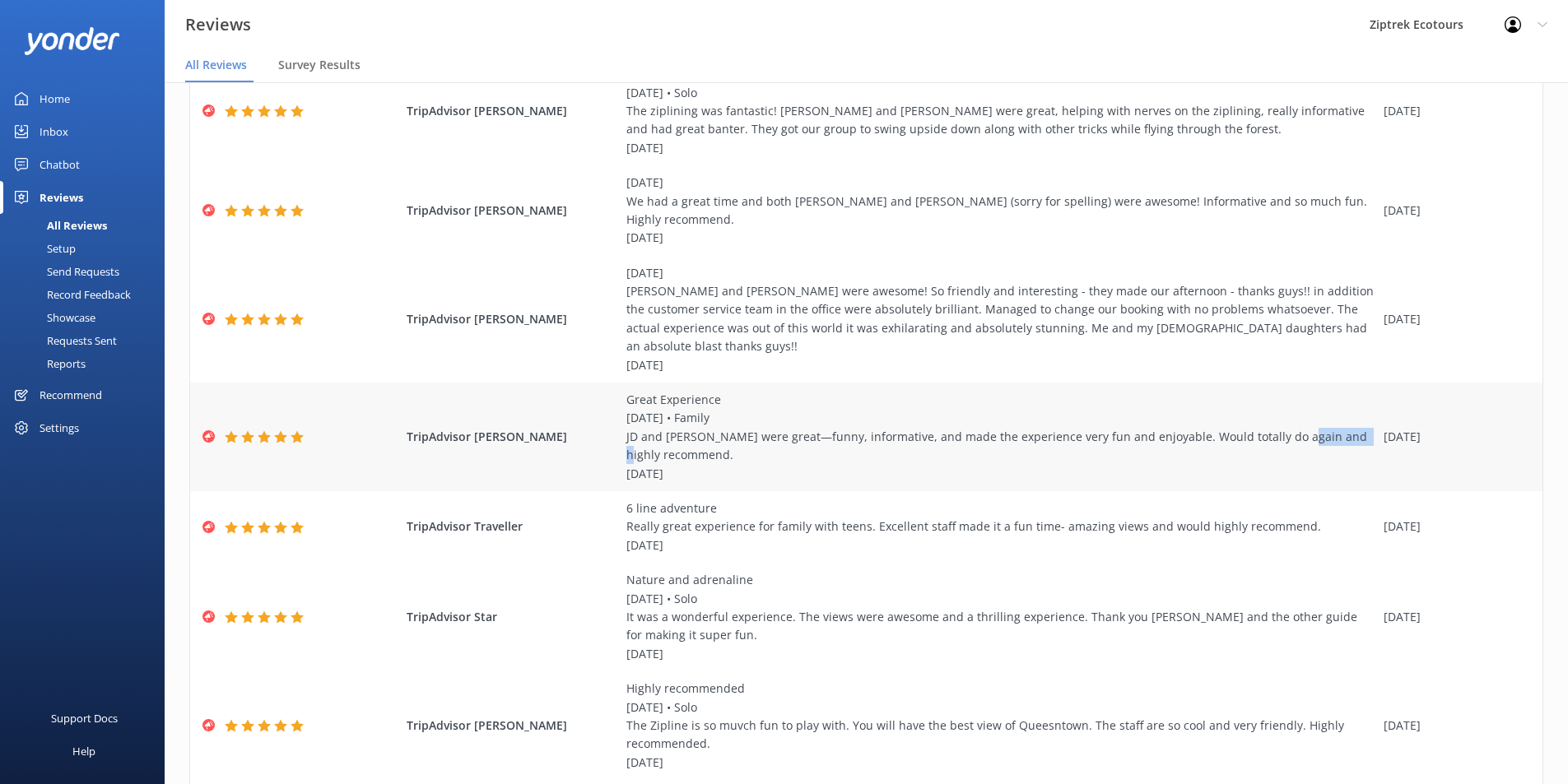
drag, startPoint x: 618, startPoint y: 410, endPoint x: 1260, endPoint y: 404, distance: 642.0
click at [1260, 404] on div "TripAdvisor [PERSON_NAME] Great Experience [DATE] • Family JD and [PERSON_NAME]…" at bounding box center [867, 437] width 1353 height 109
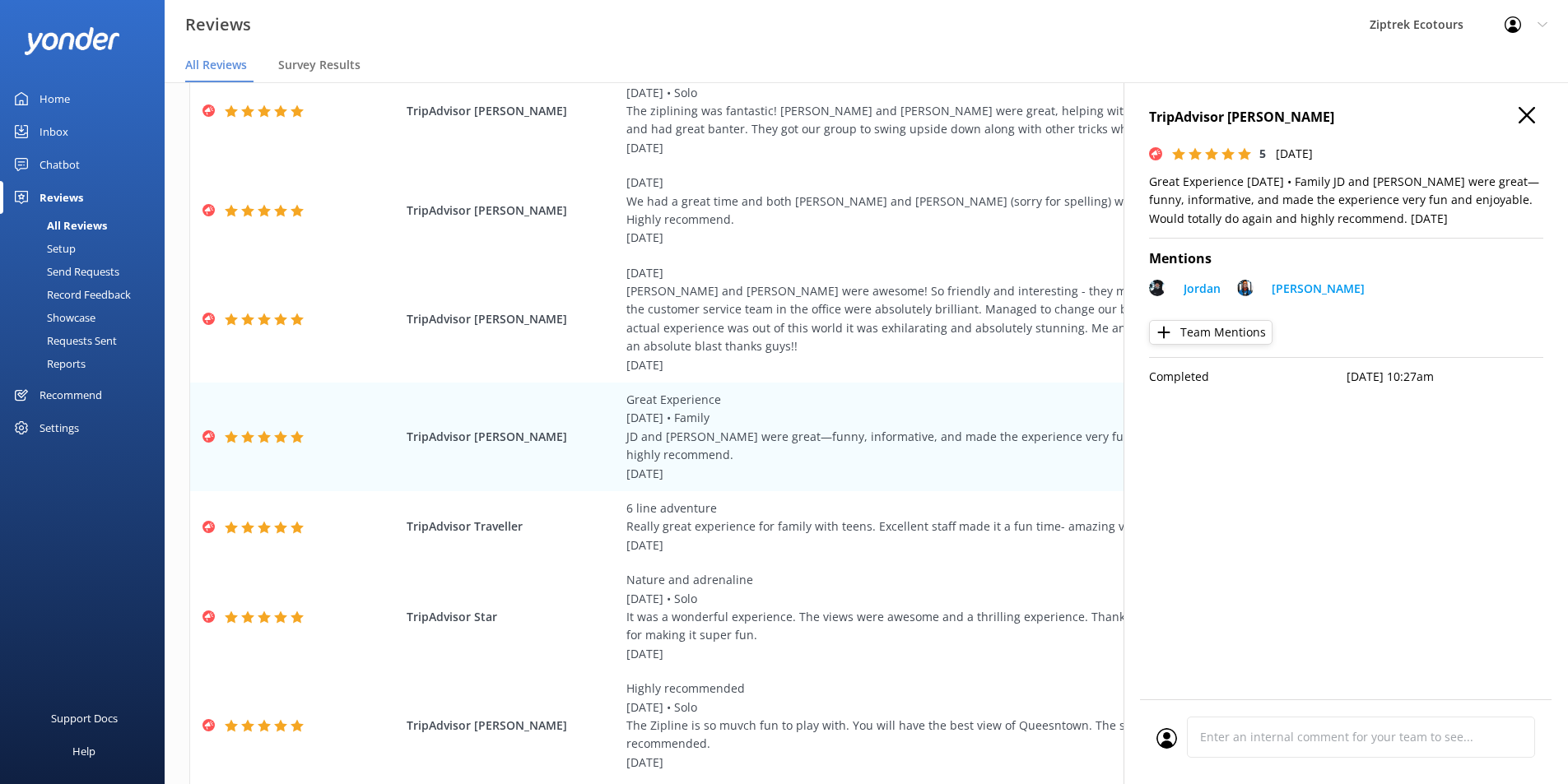
click at [1337, 401] on div "Completed" at bounding box center [1248, 385] width 198 height 35
click at [1535, 103] on div "TripAdvisor [PERSON_NAME] P 5 [DATE] Great Experience [DATE] • Family JD and [P…" at bounding box center [1346, 473] width 445 height 784
click at [1527, 118] on icon at bounding box center [1527, 115] width 16 height 16
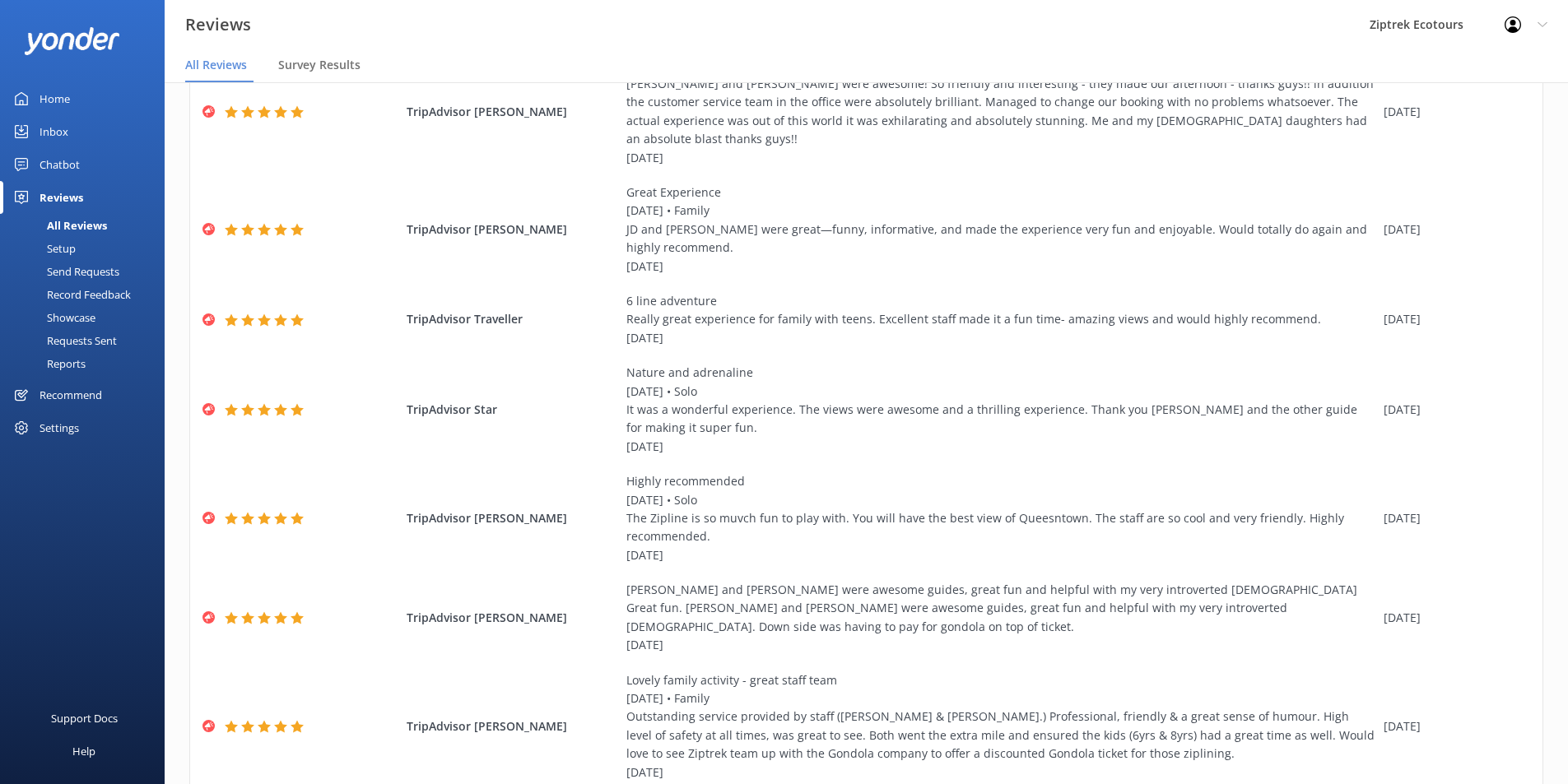
scroll to position [412, 0]
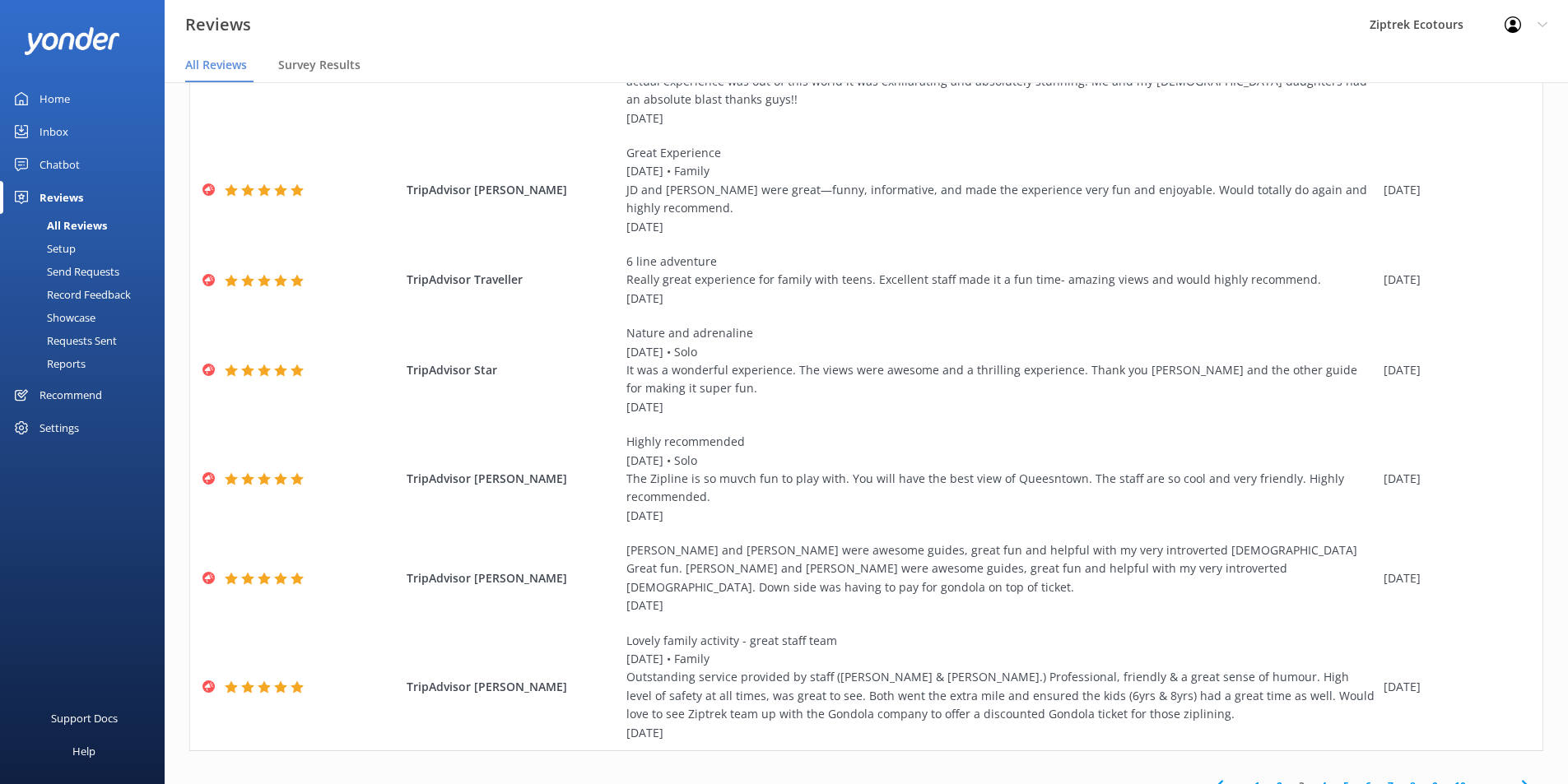
click at [1314, 768] on div "1 2 3 4 5 6 7 8 9 10 ..." at bounding box center [1372, 786] width 343 height 37
click at [1313, 778] on link "4" at bounding box center [1324, 786] width 22 height 15
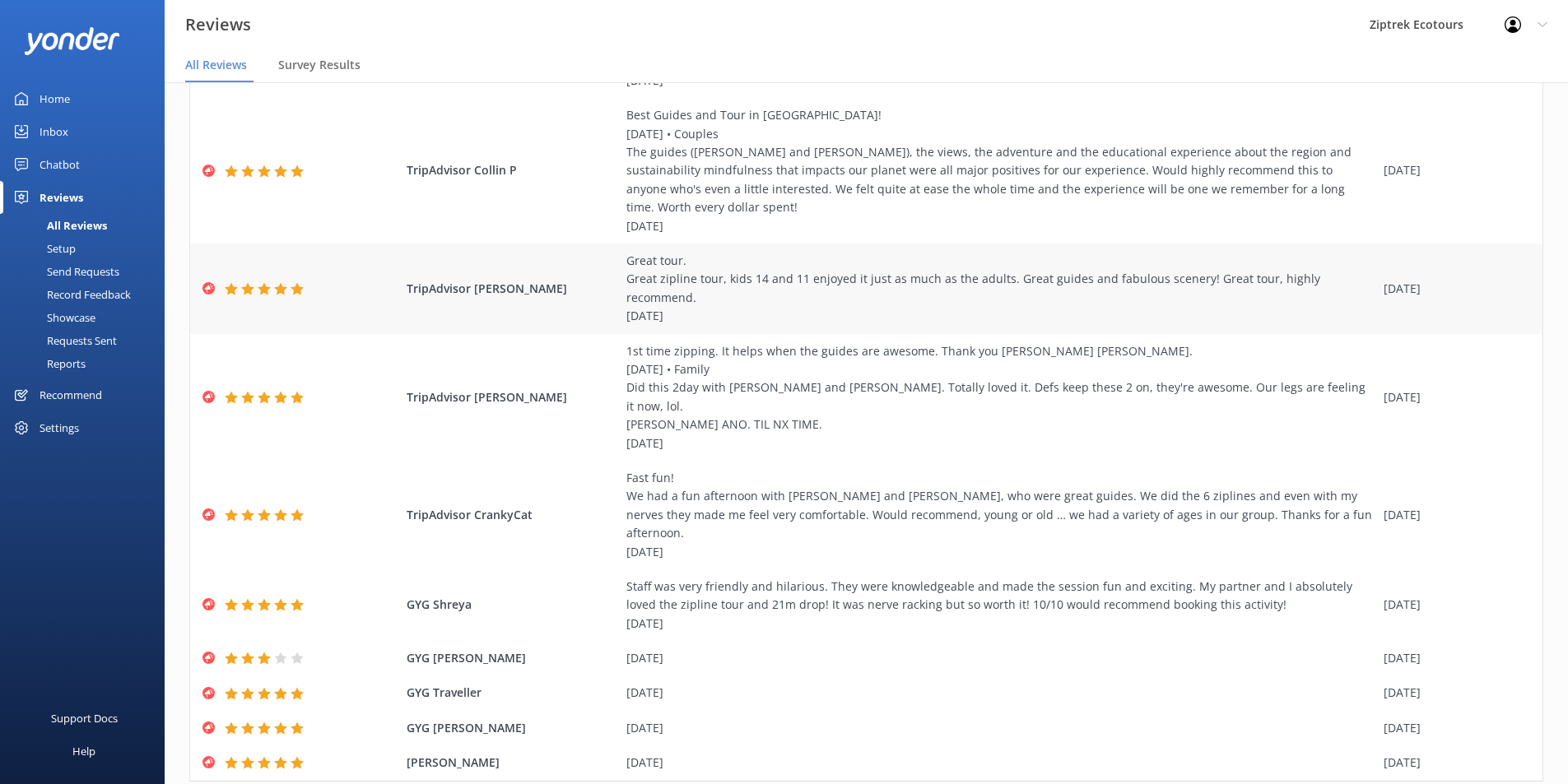
scroll to position [33, 0]
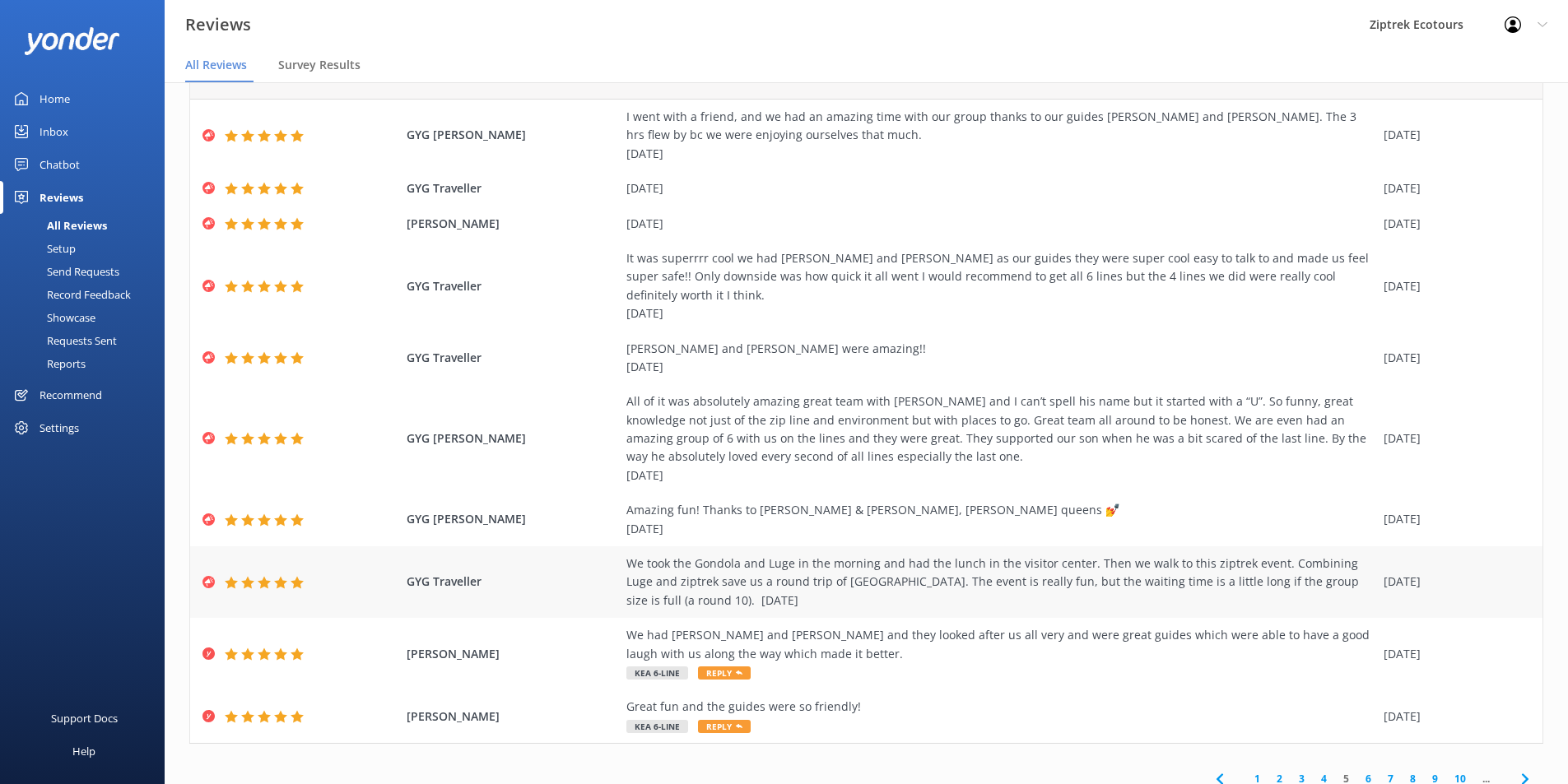
scroll to position [78, 0]
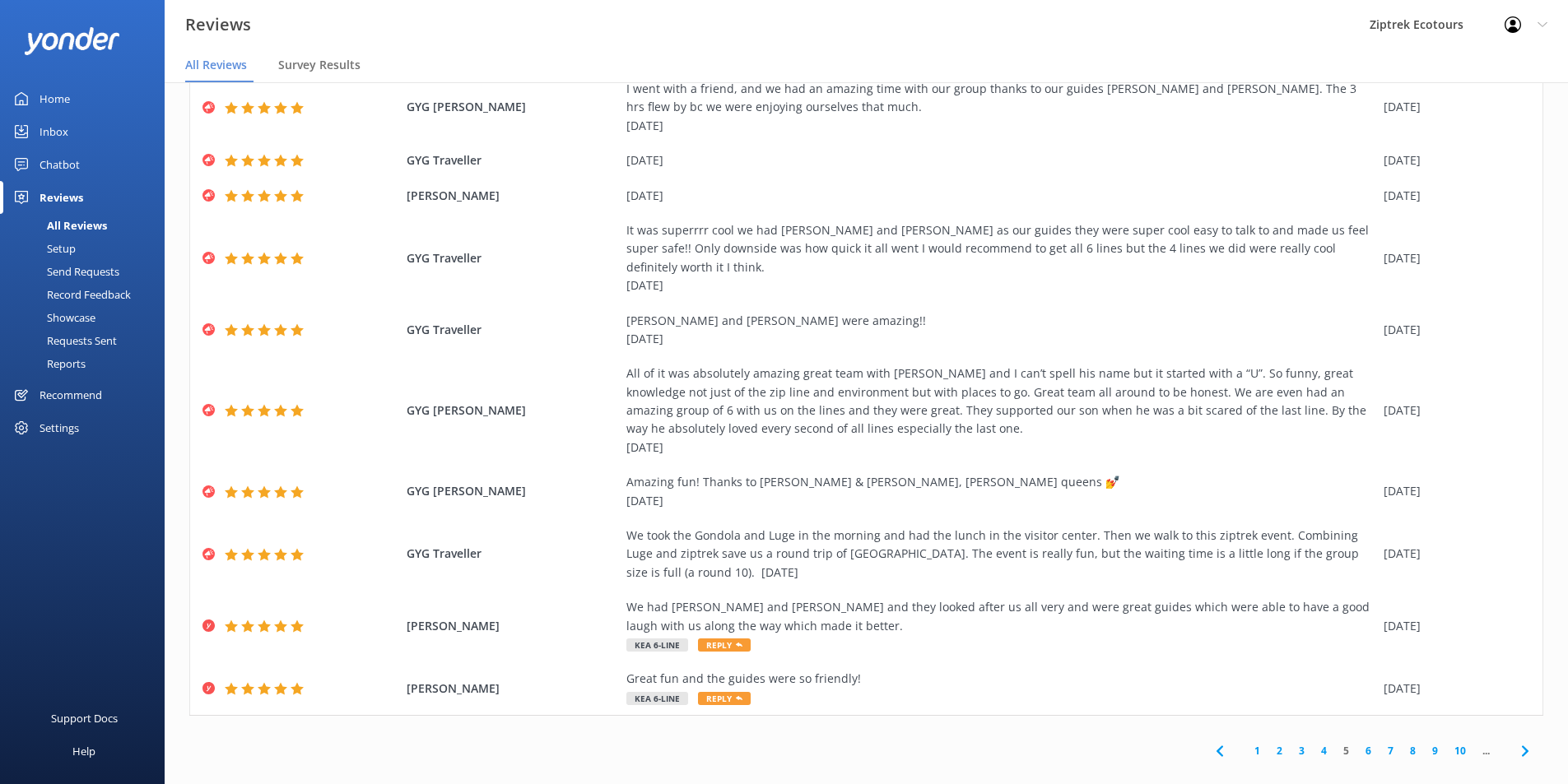
click at [1358, 743] on link "6" at bounding box center [1368, 750] width 22 height 15
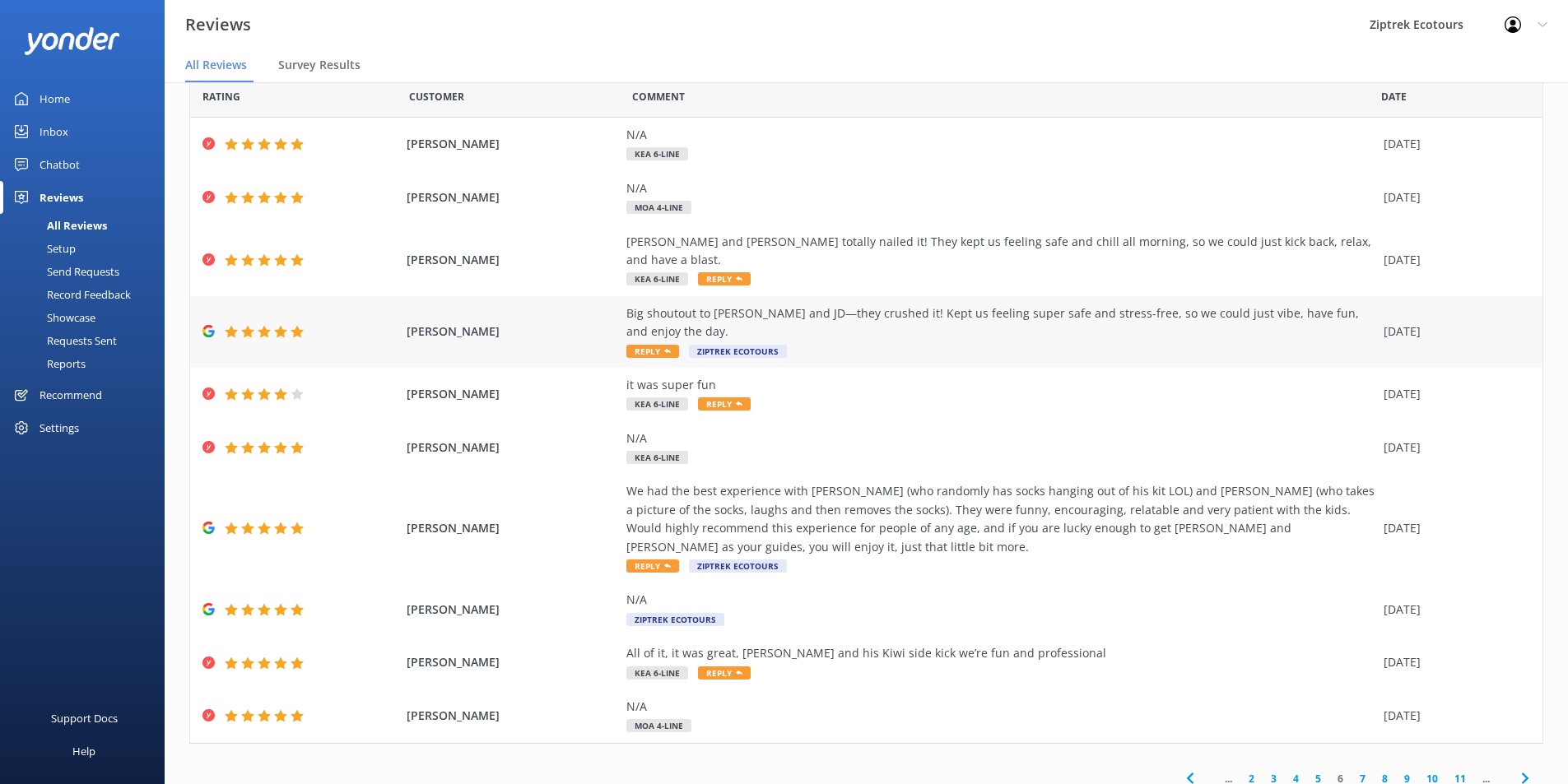
scroll to position [41, 0]
